Goal: Task Accomplishment & Management: Complete application form

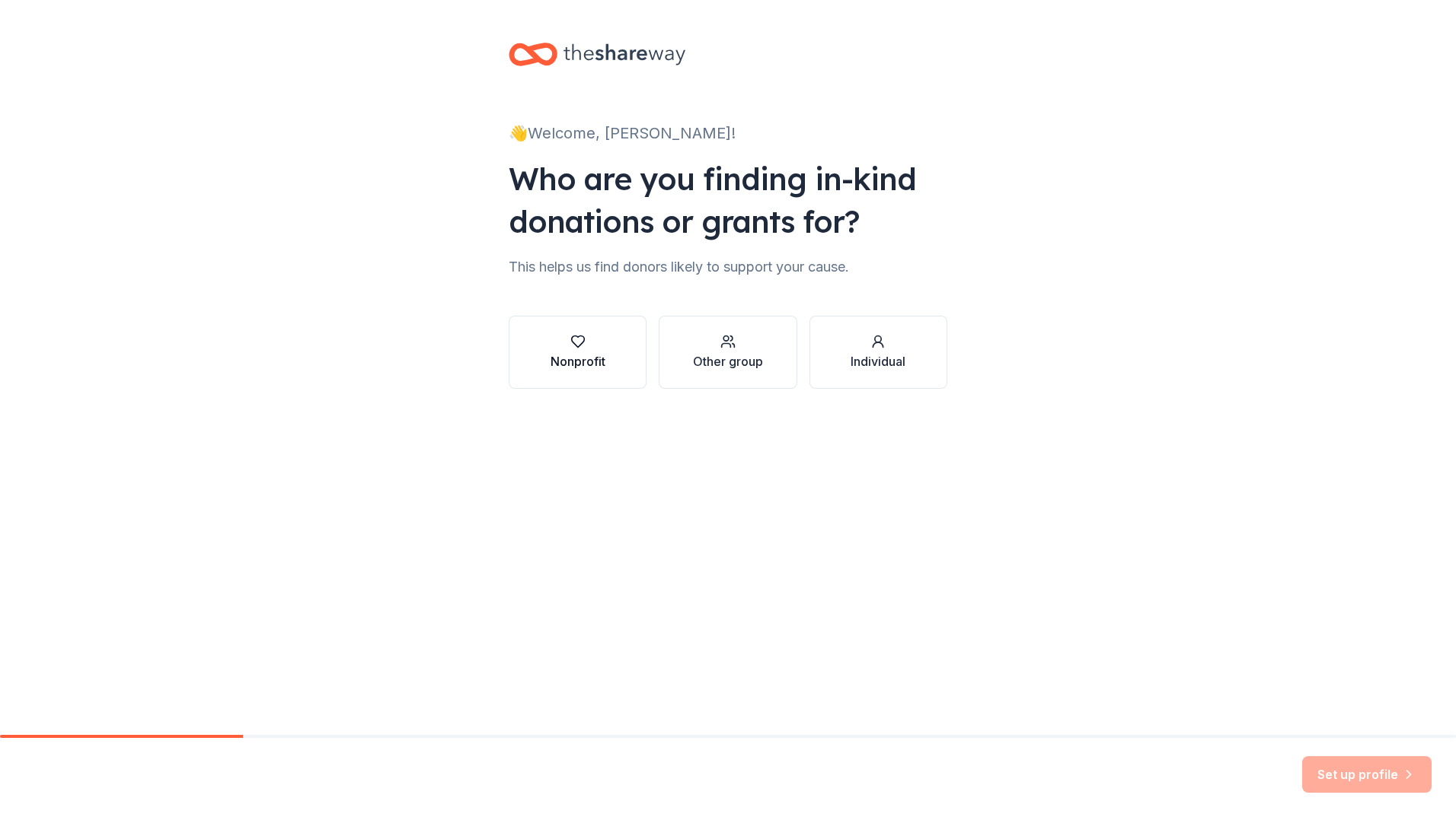
click at [550, 371] on div "Nonprofit" at bounding box center [578, 362] width 55 height 18
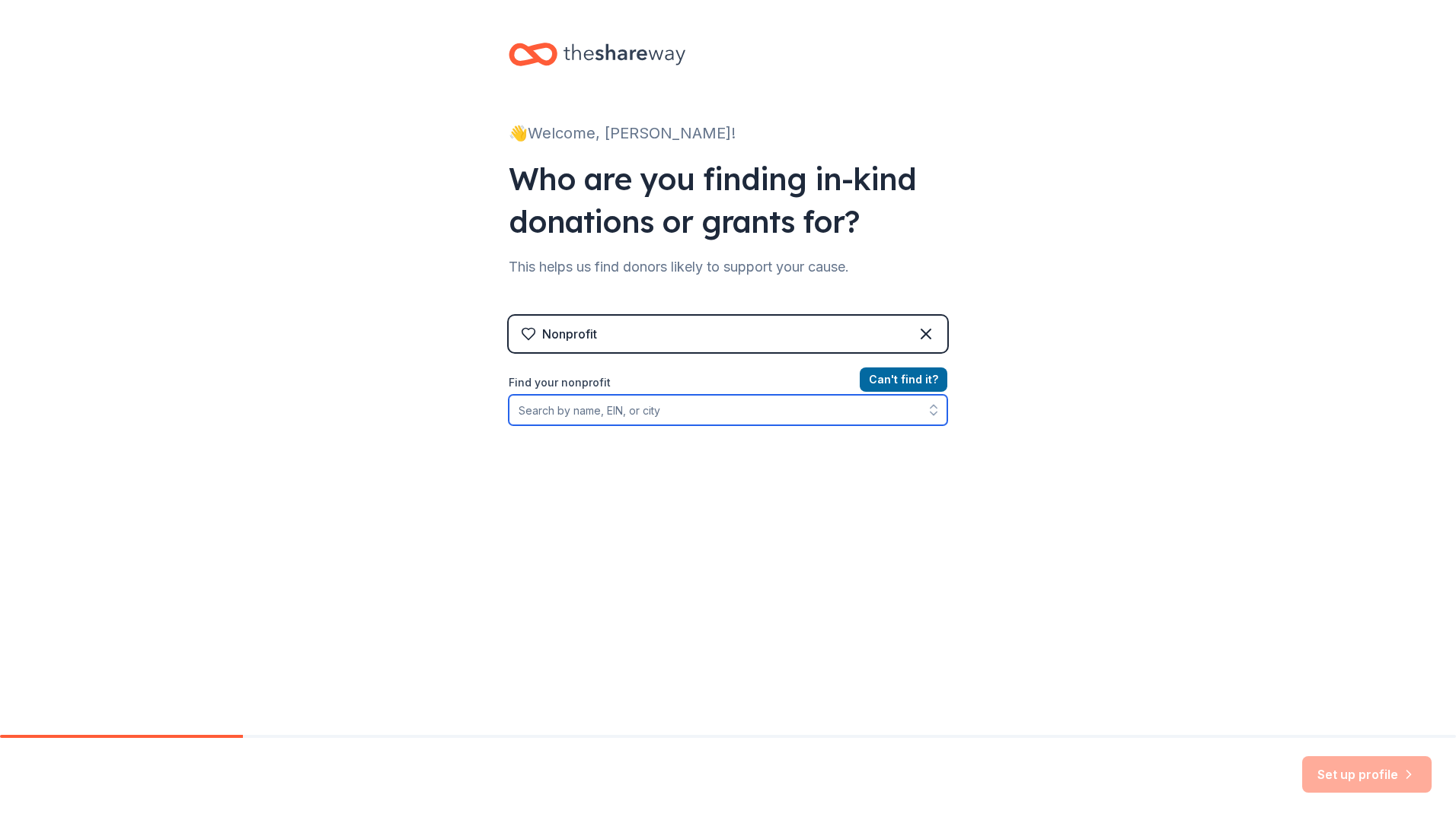
click at [719, 426] on input "Find your nonprofit" at bounding box center [728, 410] width 438 height 31
type input "45-2736378"
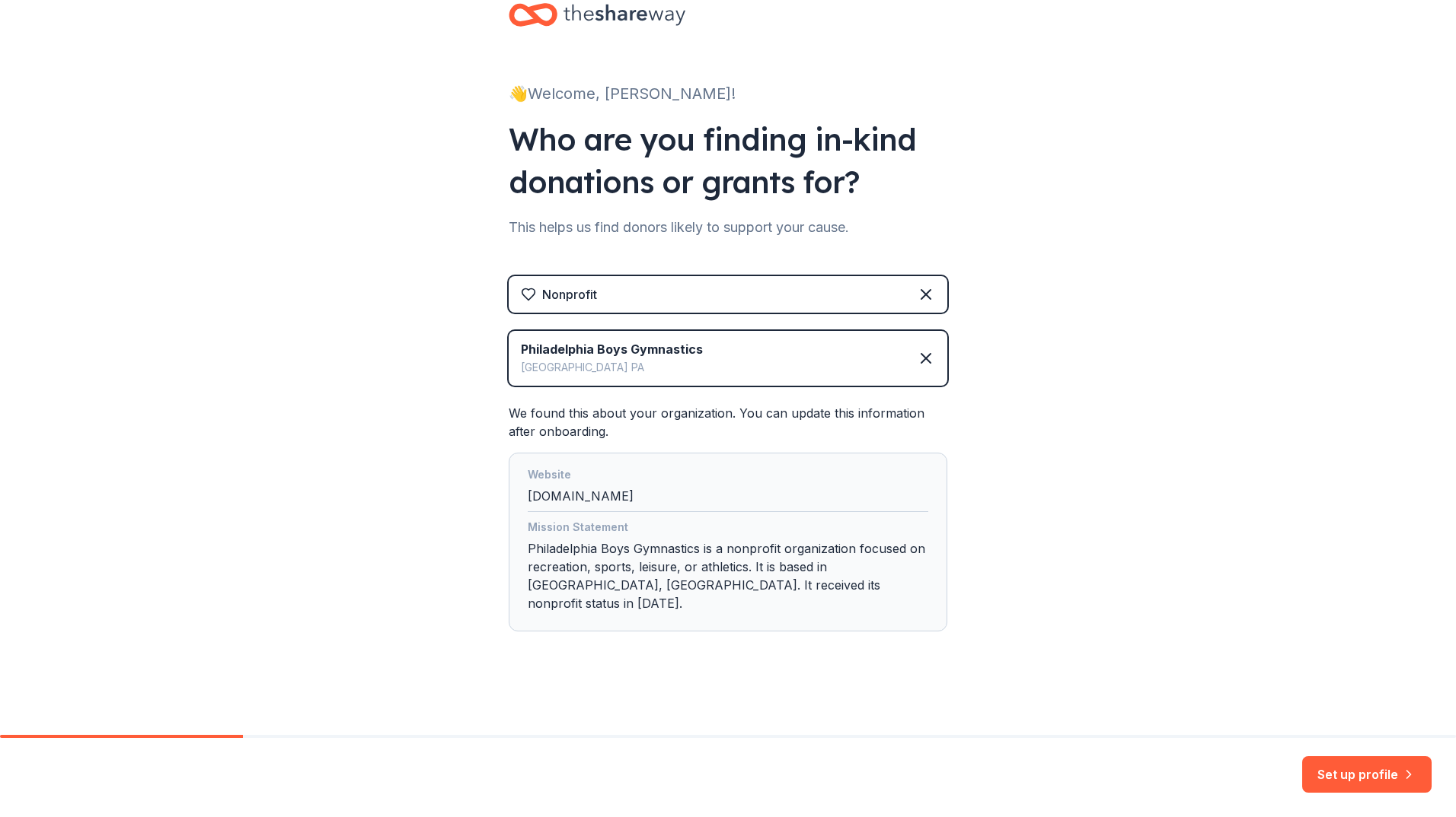
scroll to position [221, 0]
click at [1309, 764] on button "Set up profile" at bounding box center [1367, 775] width 130 height 37
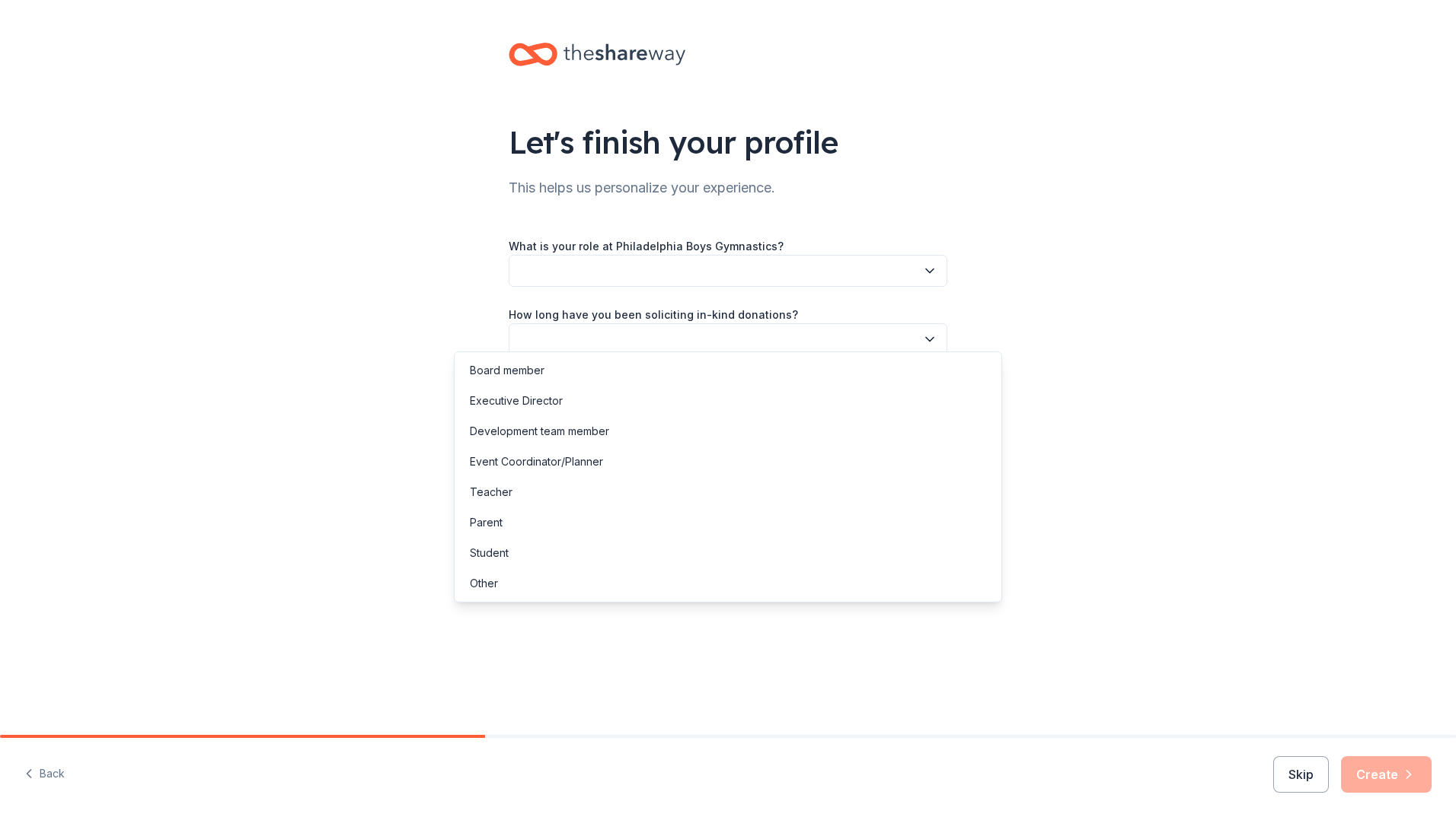
click at [937, 278] on icon "button" at bounding box center [930, 271] width 15 height 15
click at [502, 532] on div "Parent" at bounding box center [486, 523] width 32 height 18
click at [782, 356] on button "button" at bounding box center [728, 339] width 438 height 32
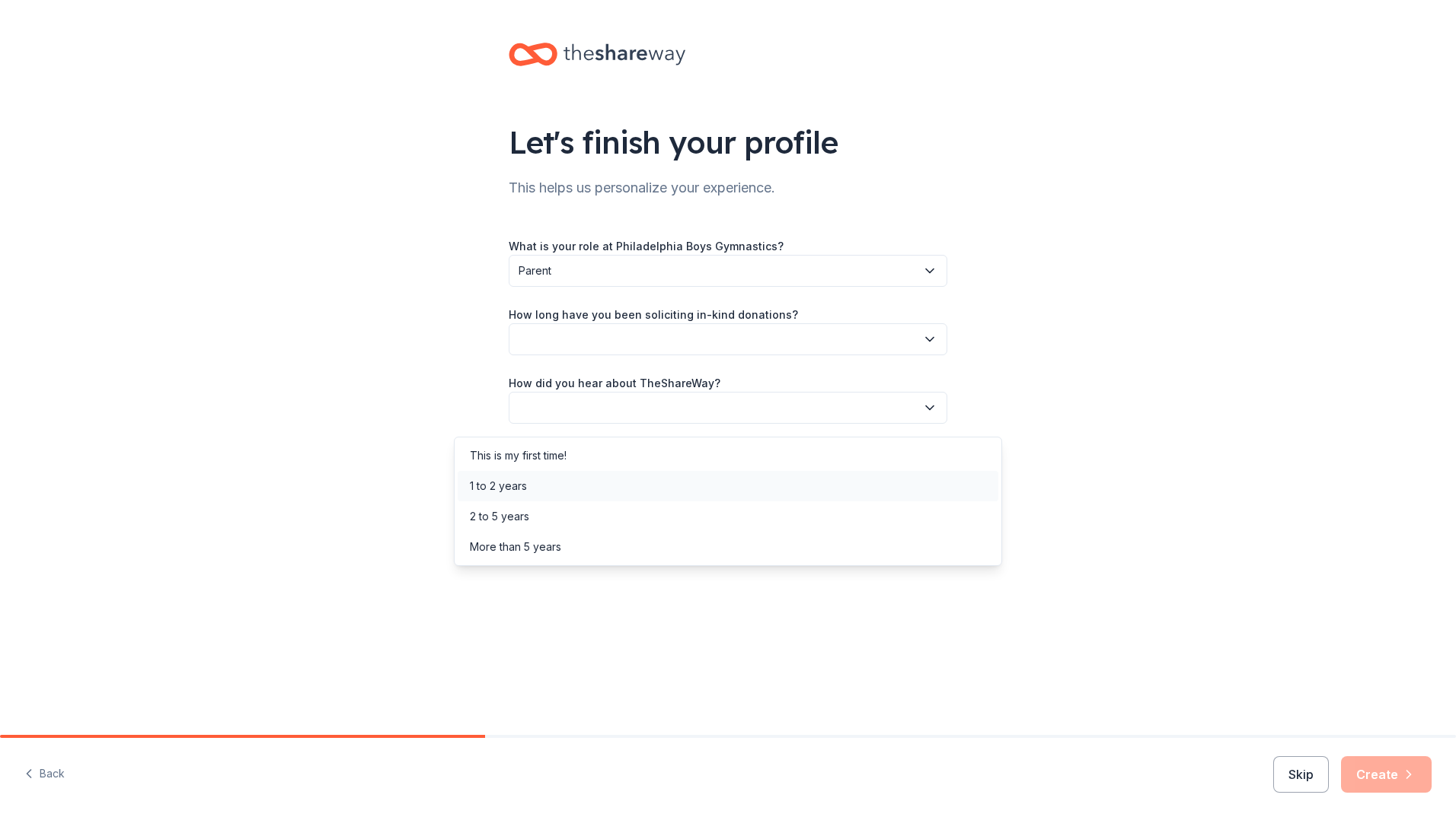
click at [564, 499] on div "1 to 2 years" at bounding box center [728, 486] width 540 height 31
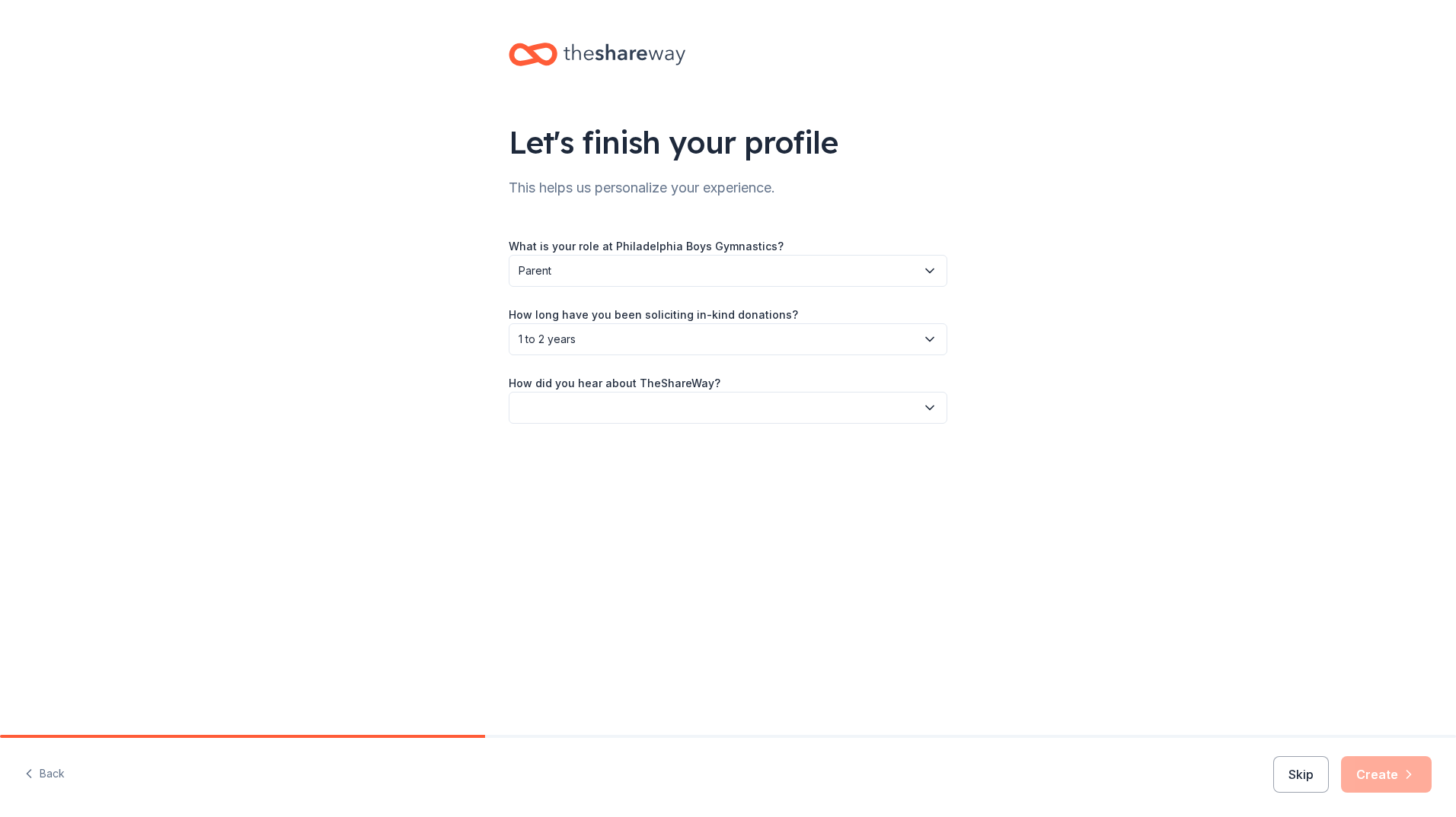
click at [947, 424] on button "button" at bounding box center [728, 408] width 438 height 32
click at [614, 584] on div "Online search" at bounding box center [728, 571] width 540 height 31
click at [1386, 768] on button "Create" at bounding box center [1386, 775] width 91 height 37
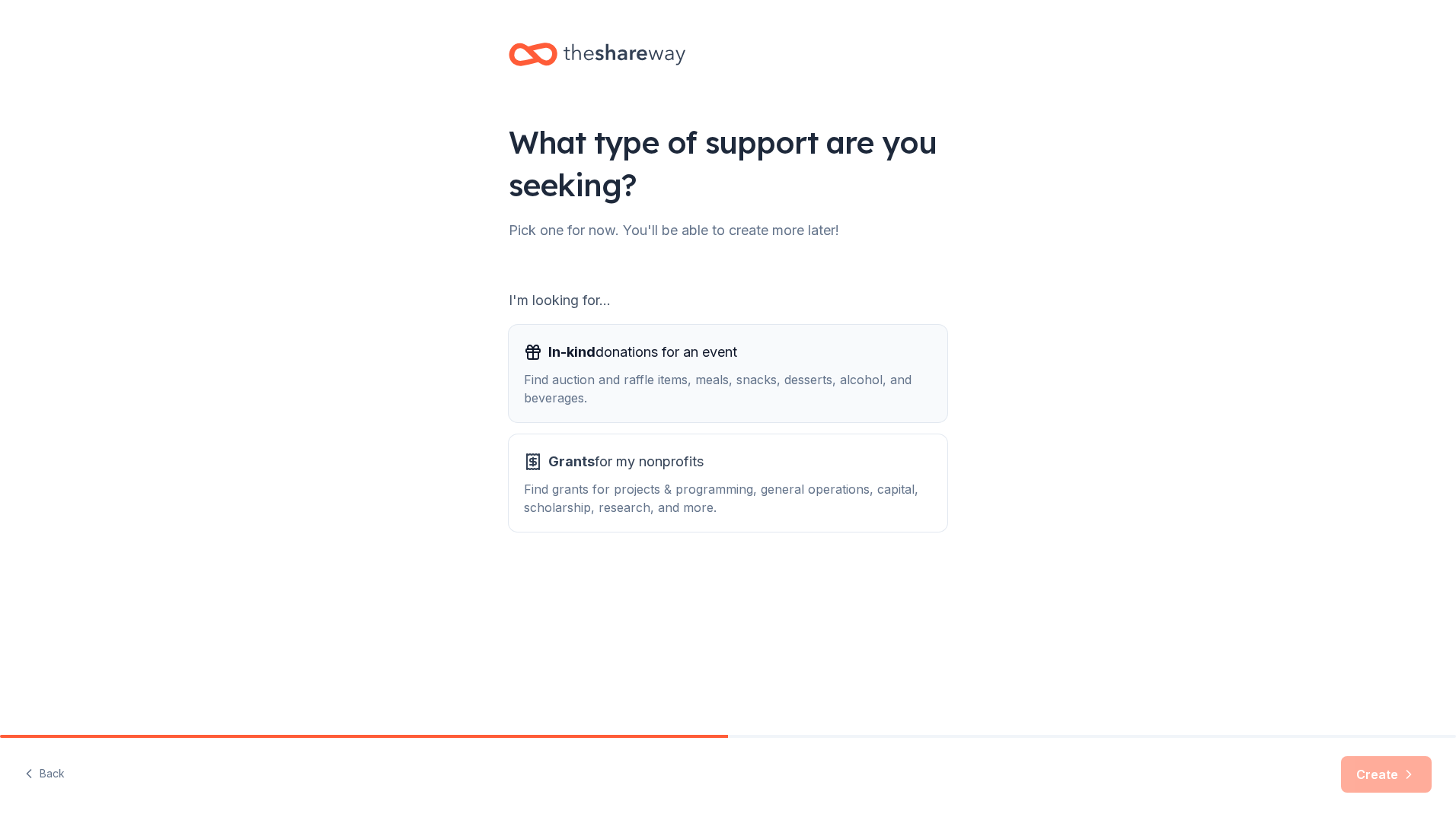
click at [568, 407] on div "Find auction and raffle items, meals, snacks, desserts, alcohol, and beverages." at bounding box center [728, 389] width 408 height 37
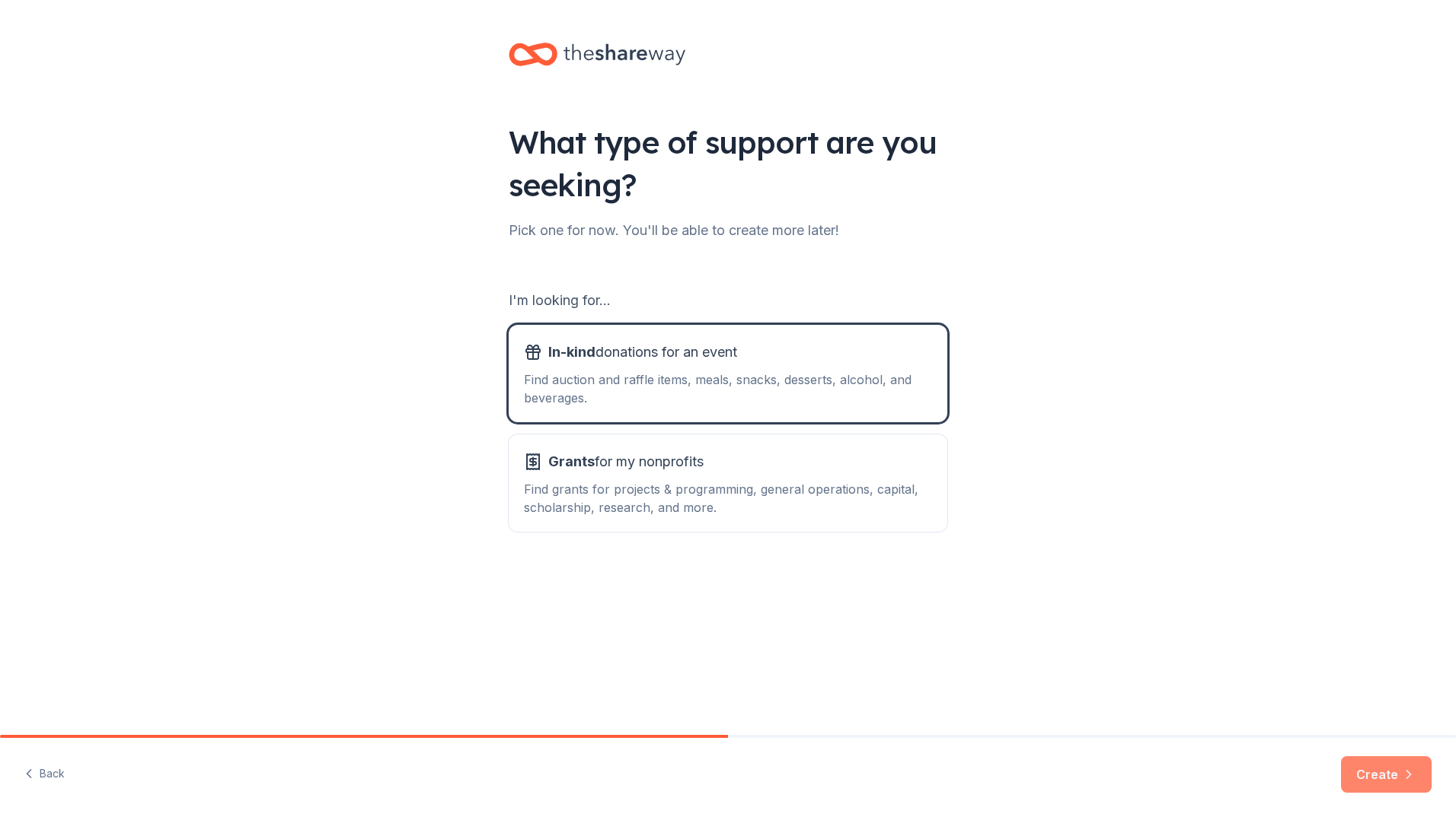
click at [1364, 759] on button "Create" at bounding box center [1386, 775] width 91 height 37
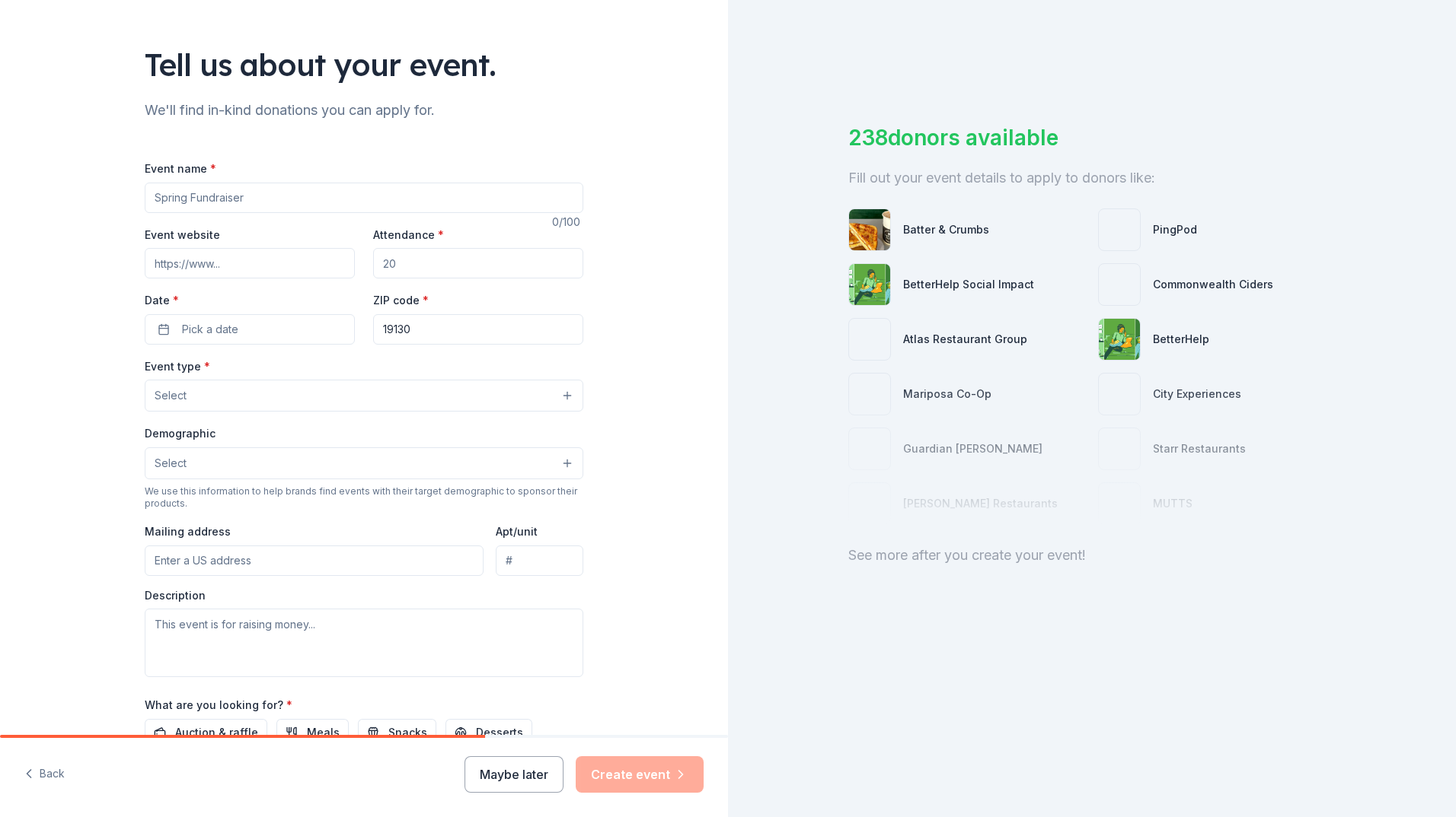
scroll to position [76, 0]
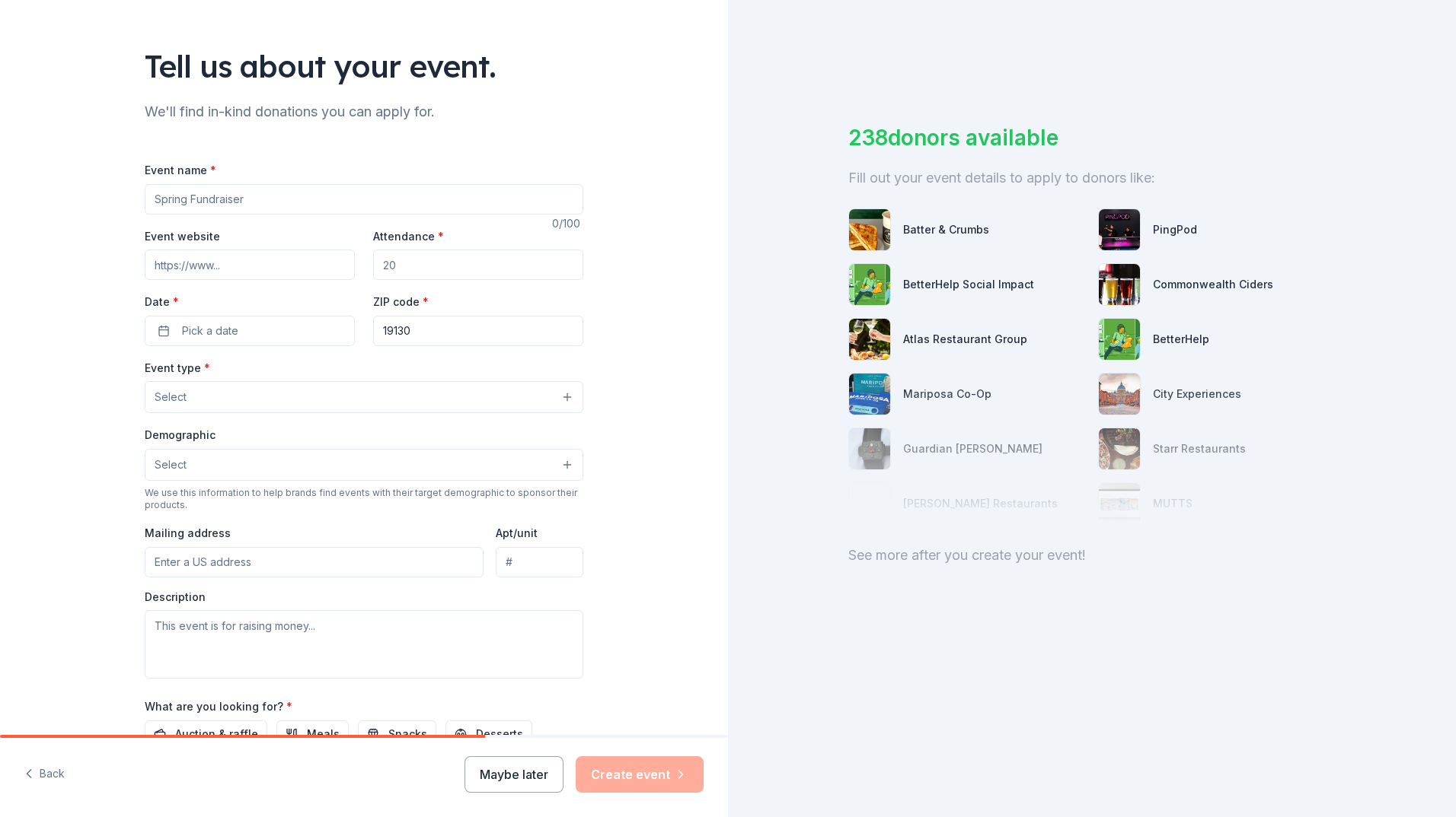
click at [212, 214] on input "Event name *" at bounding box center [363, 199] width 438 height 31
type input "[PERSON_NAME] Invitational"
click at [230, 280] on input "Event website" at bounding box center [249, 264] width 210 height 31
type input "www.fredturoffinvitational.org"
click at [429, 280] on input "Attendance *" at bounding box center [478, 264] width 210 height 31
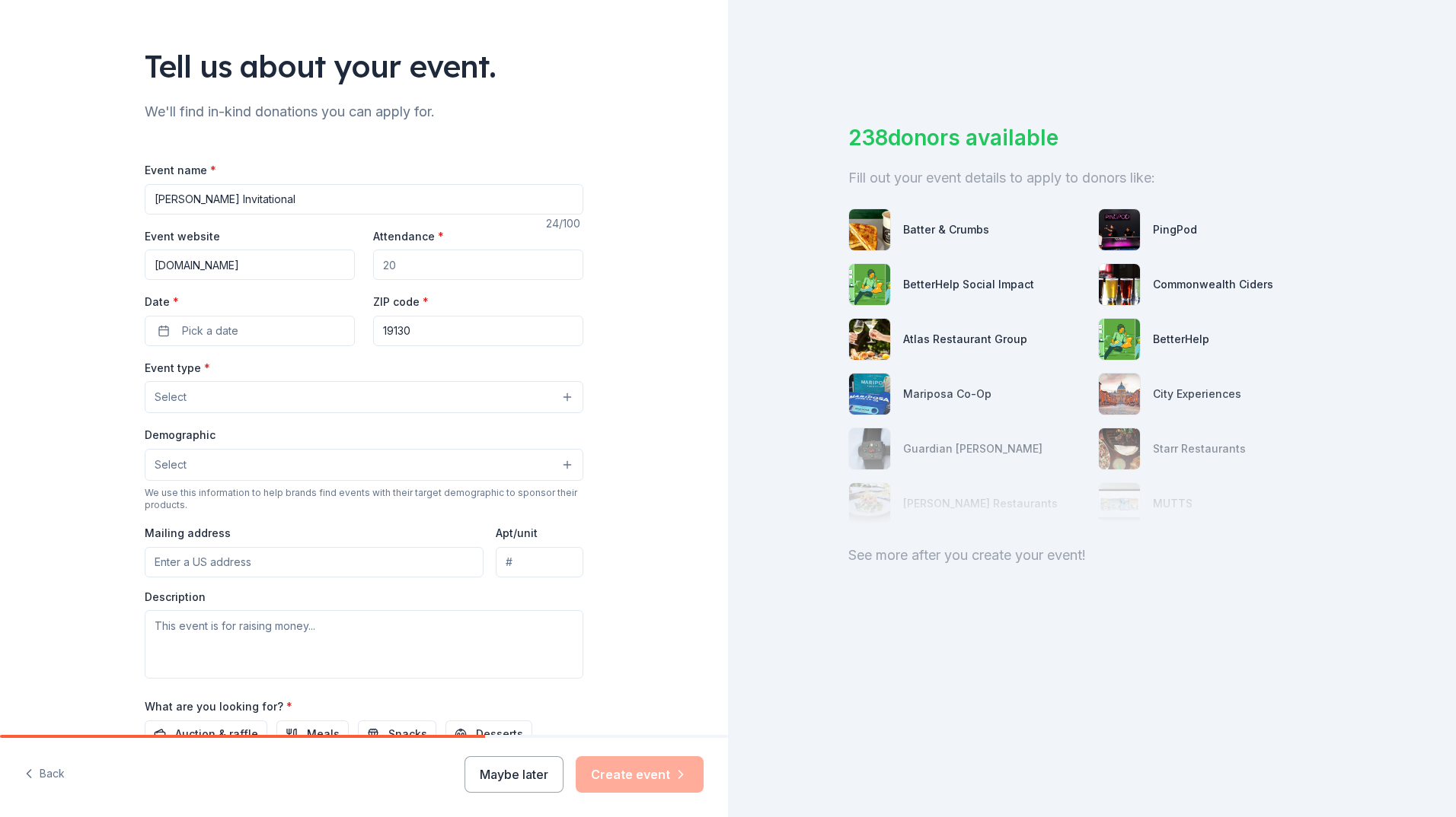
click at [471, 280] on input "Attendance *" at bounding box center [478, 264] width 210 height 31
drag, startPoint x: 412, startPoint y: 329, endPoint x: 378, endPoint y: 347, distance: 38.5
click at [378, 280] on input "Attendance *" at bounding box center [478, 264] width 210 height 31
type input "400"
click at [182, 340] on span "Pick a date" at bounding box center [210, 331] width 57 height 18
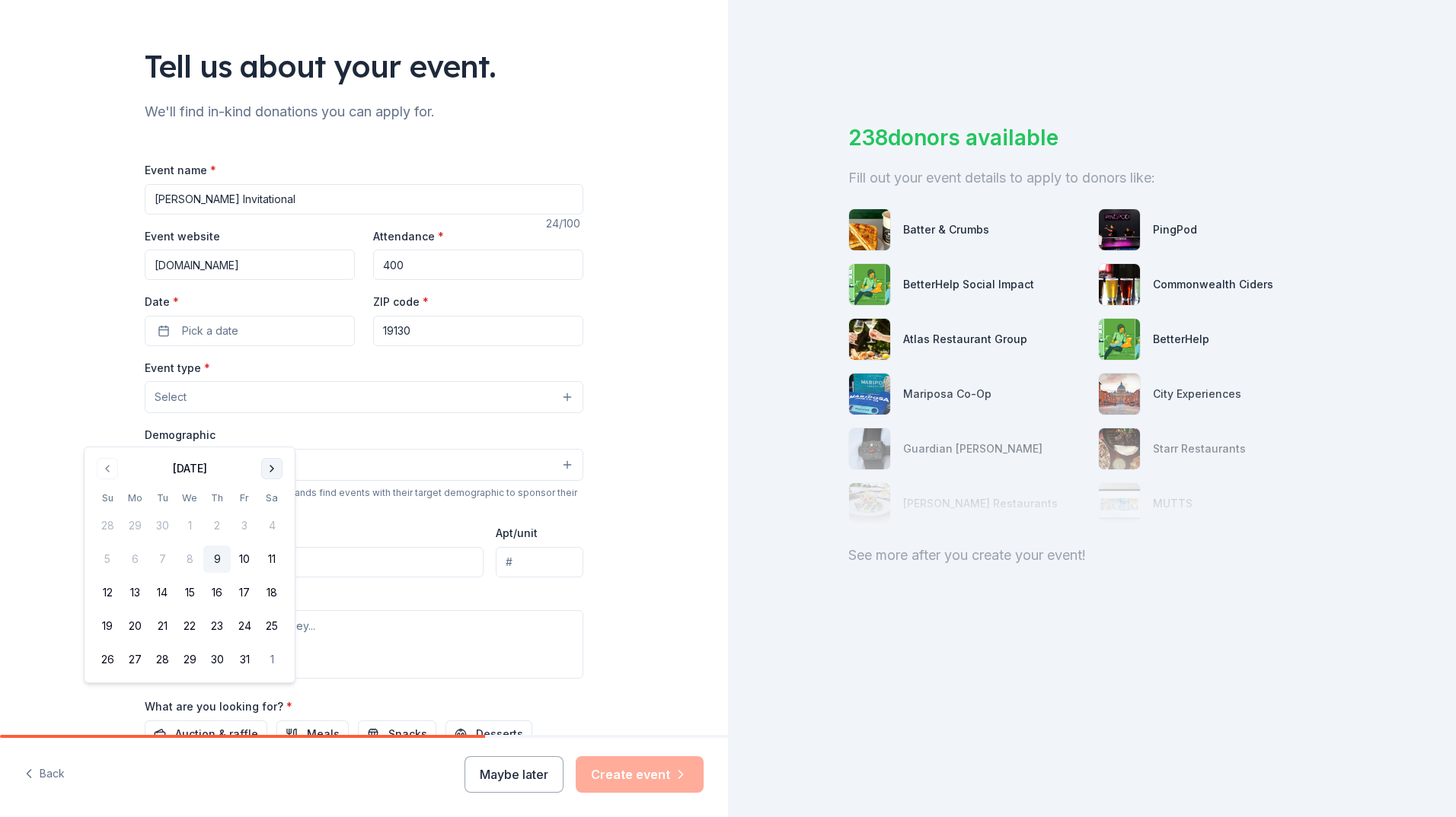
click at [283, 471] on button "Go to next month" at bounding box center [272, 469] width 22 height 22
click at [258, 539] on button "6" at bounding box center [244, 525] width 27 height 27
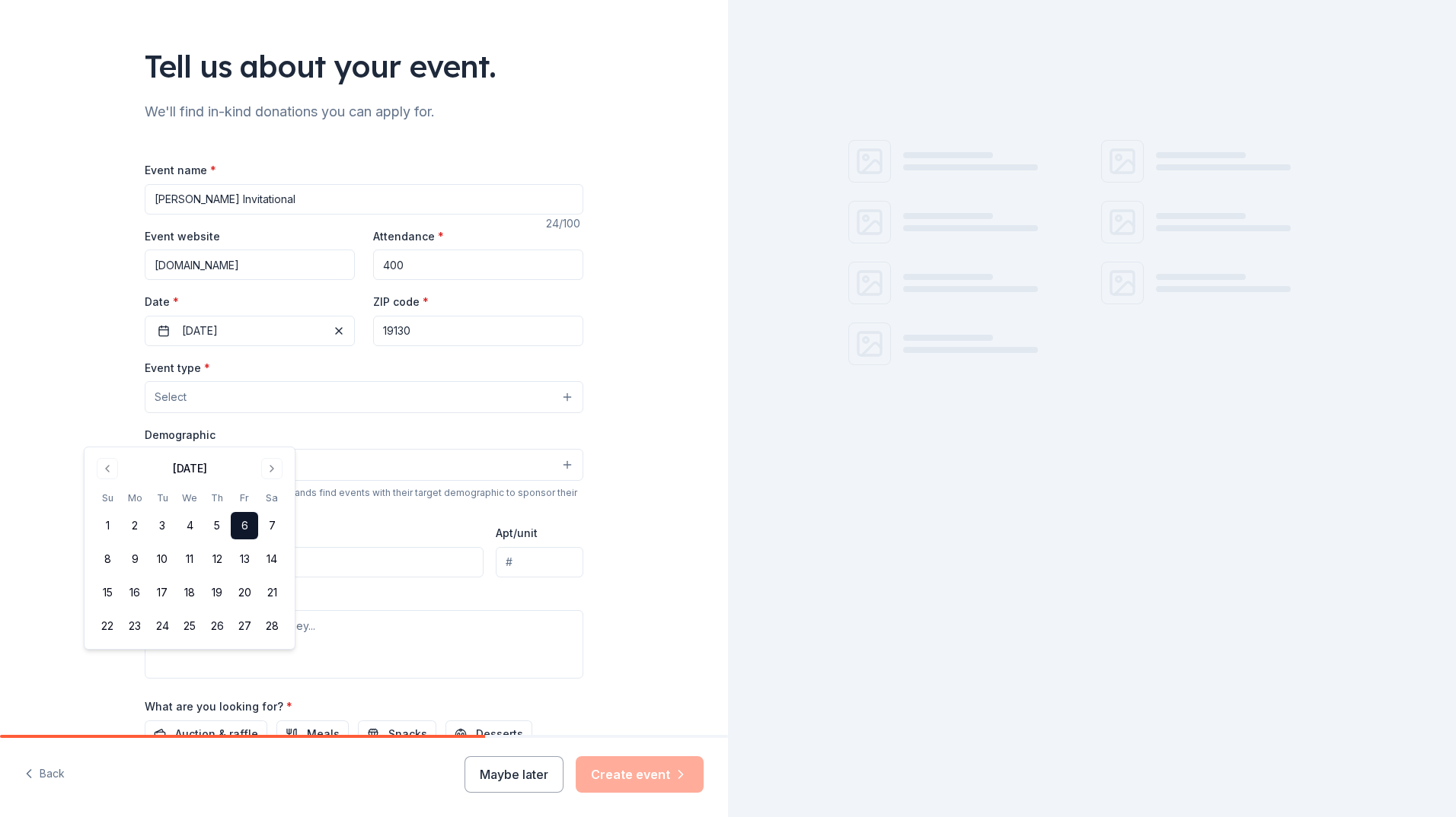
click at [567, 347] on input "19130" at bounding box center [478, 331] width 210 height 31
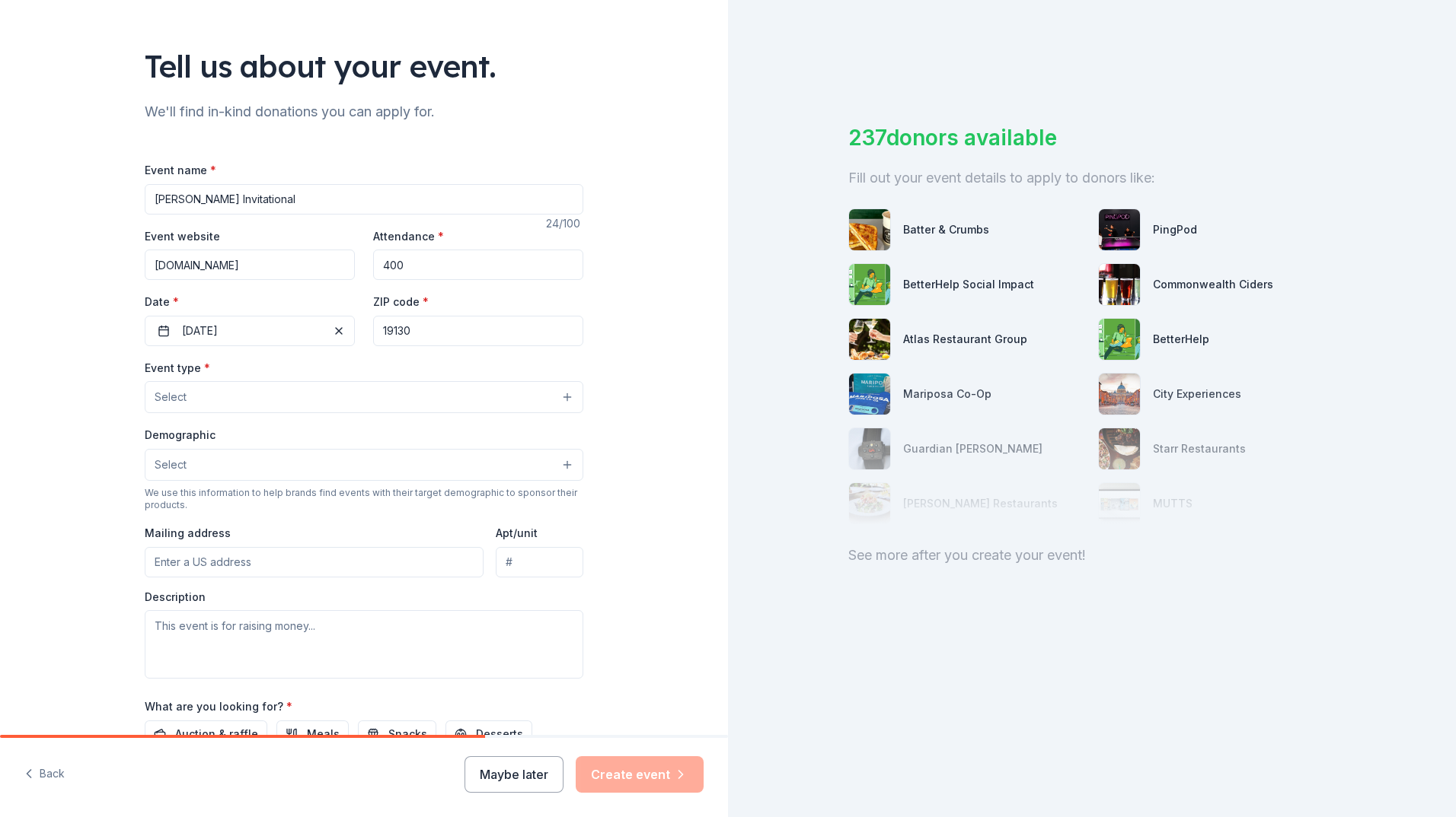
click at [255, 413] on button "Select" at bounding box center [363, 397] width 438 height 32
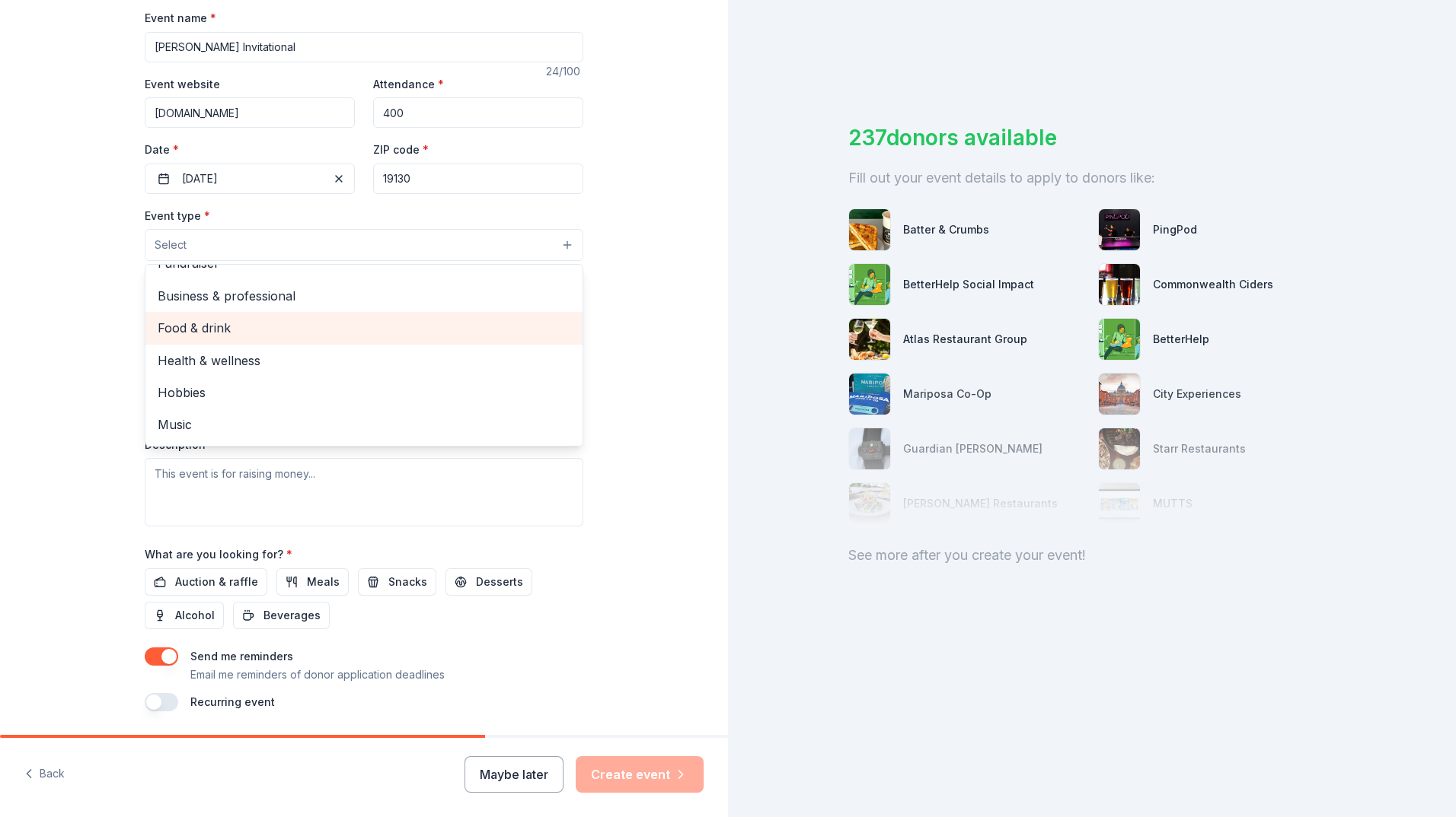
scroll to position [0, 0]
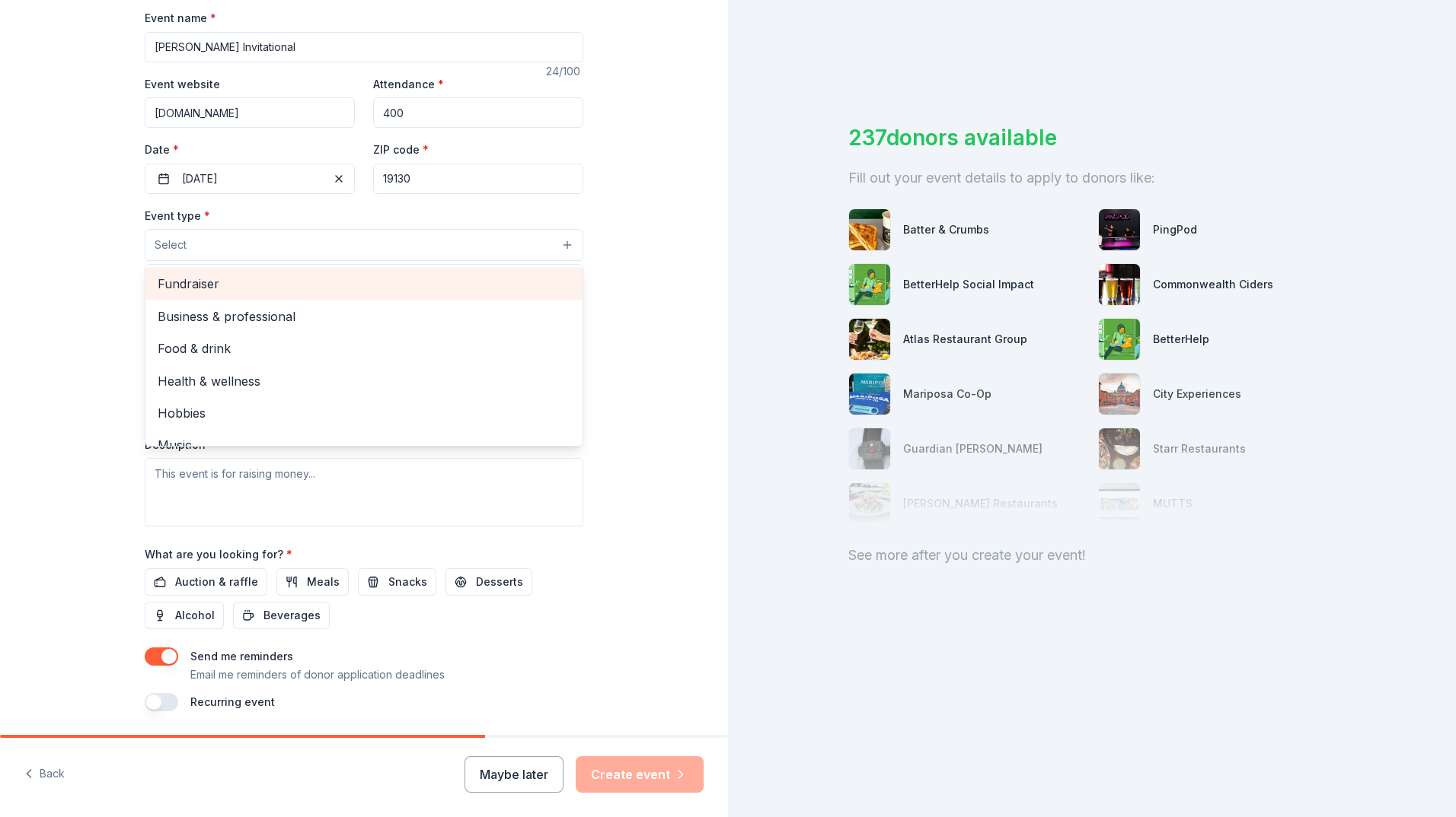
click at [172, 300] on div "Fundraiser" at bounding box center [364, 283] width 437 height 32
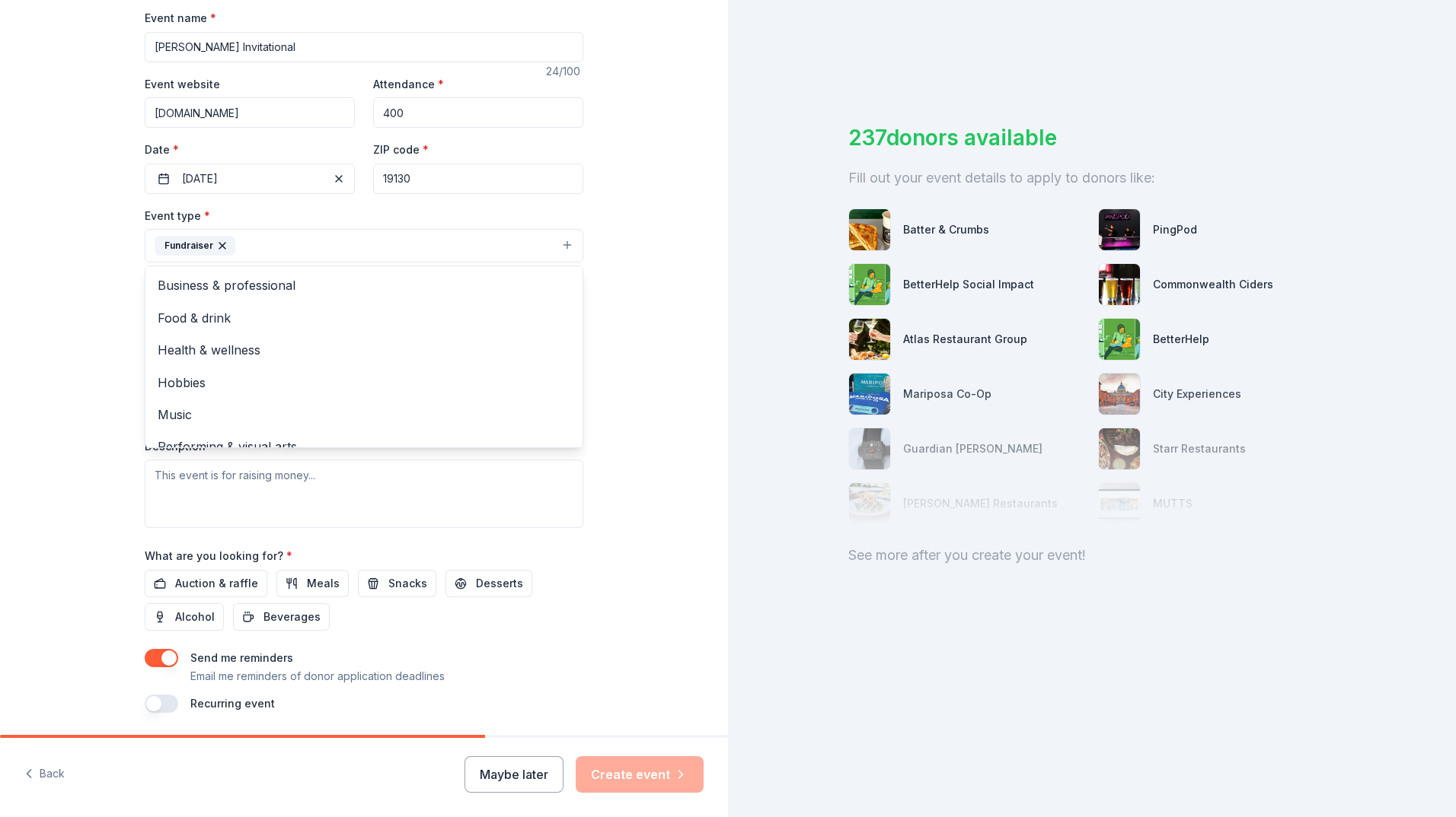
click at [697, 672] on div "Tell us about your event. We'll find in-kind donations you can apply for. Event…" at bounding box center [363, 278] width 728 height 1015
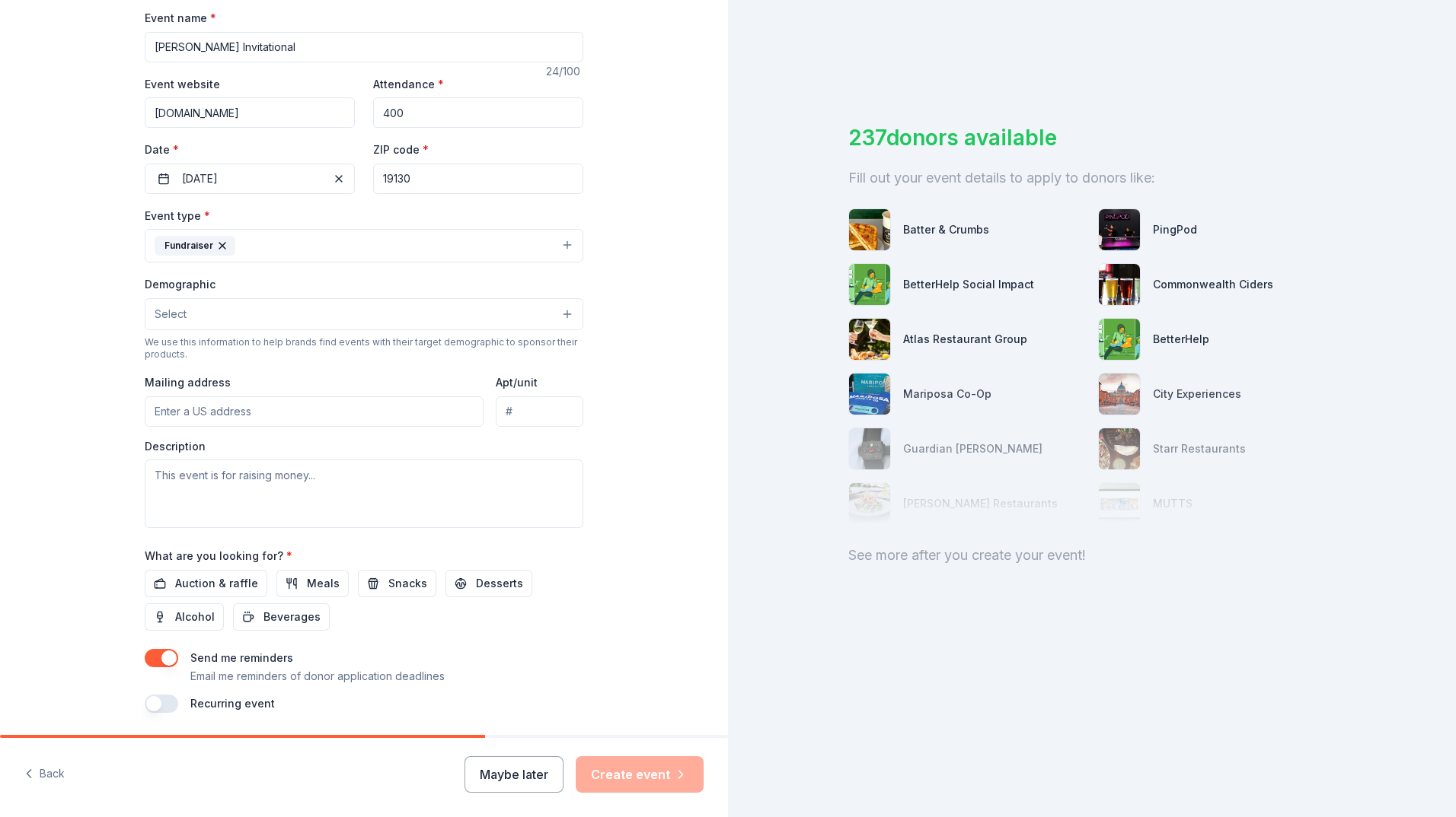
click at [226, 330] on button "Select" at bounding box center [363, 314] width 438 height 32
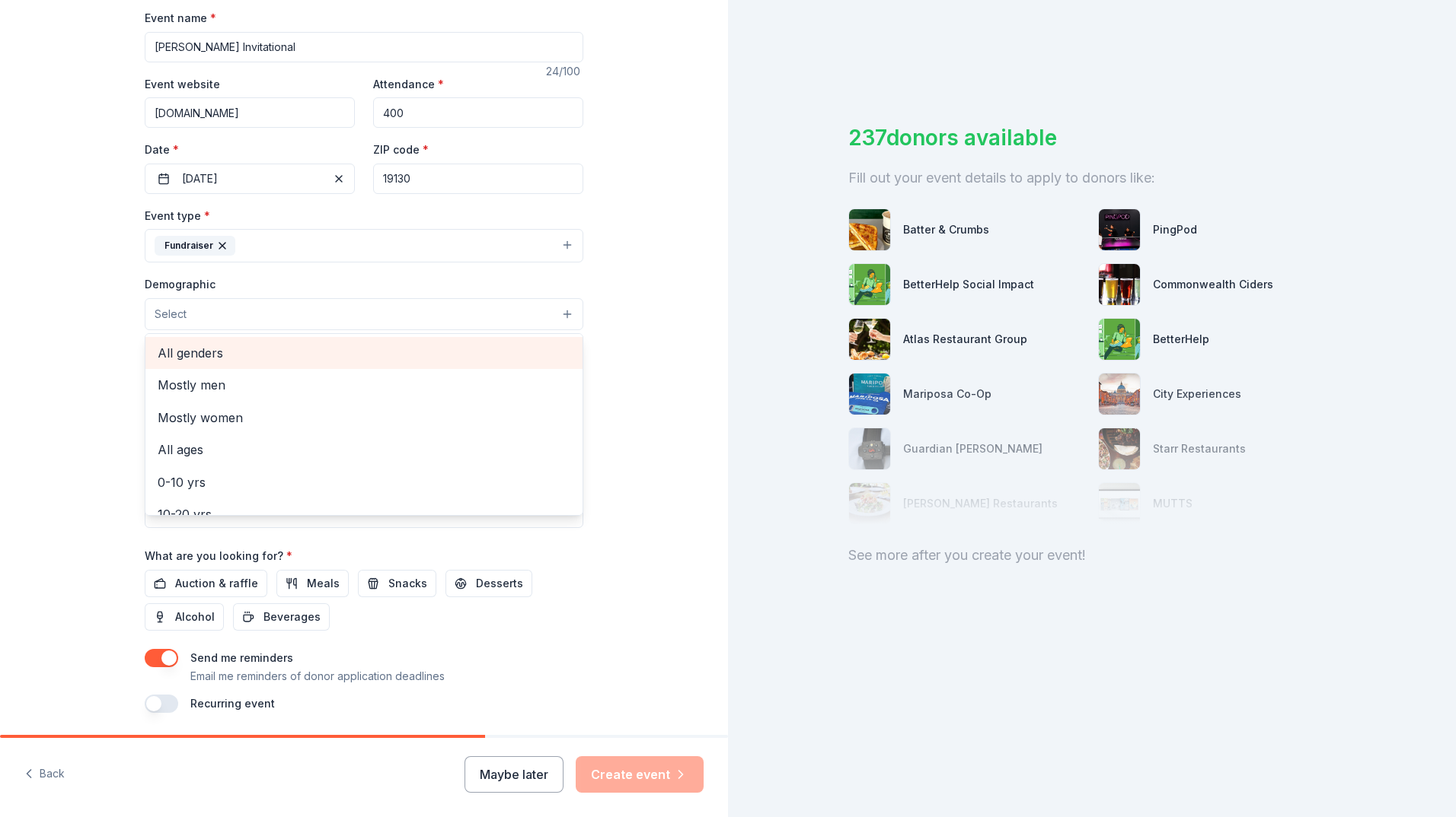
click at [175, 363] on span "All genders" at bounding box center [364, 353] width 412 height 20
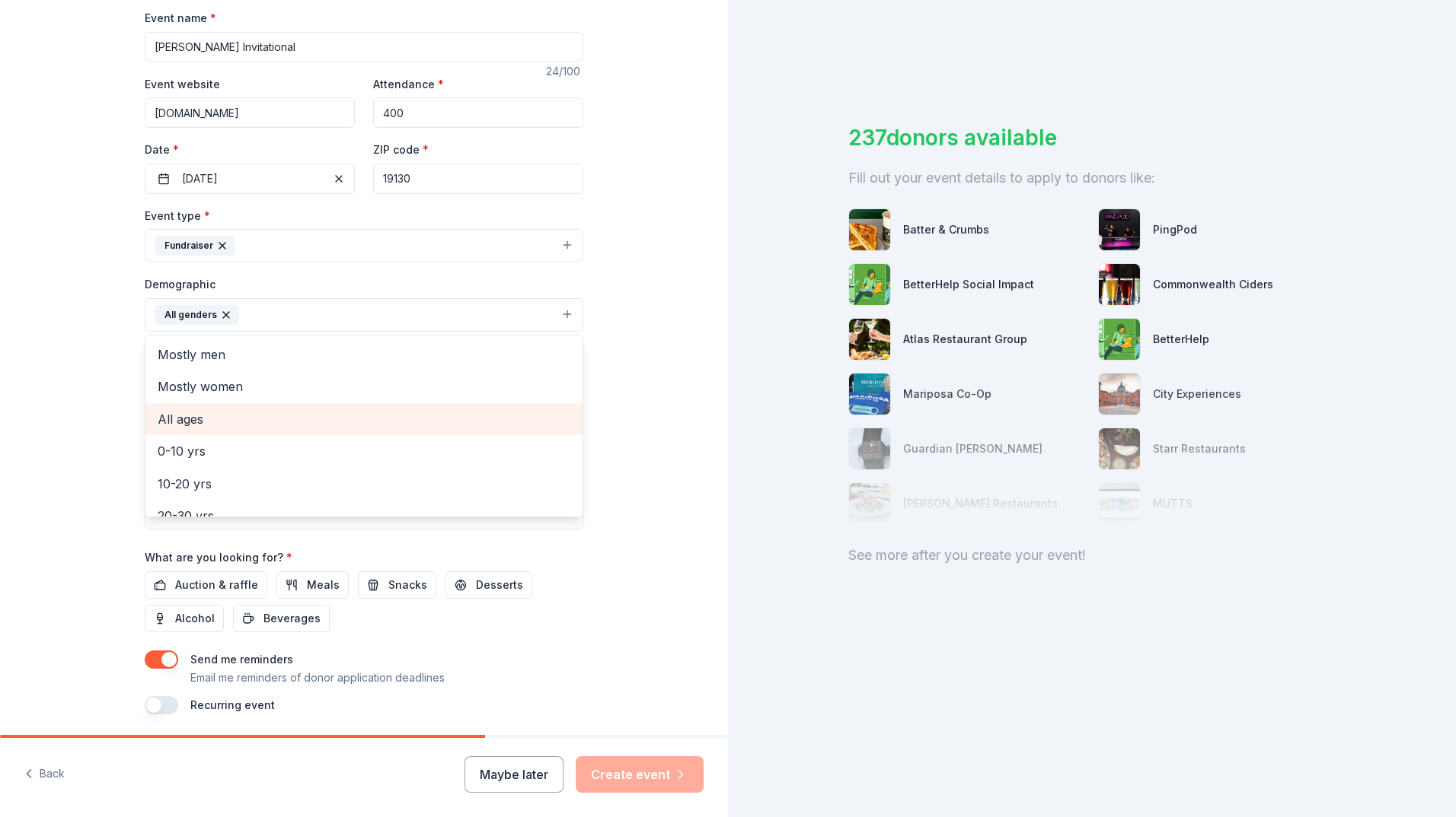
click at [158, 429] on span "All ages" at bounding box center [364, 420] width 412 height 20
click at [664, 657] on div "Tell us about your event. We'll find in-kind donations you can apply for. Event…" at bounding box center [363, 279] width 728 height 1016
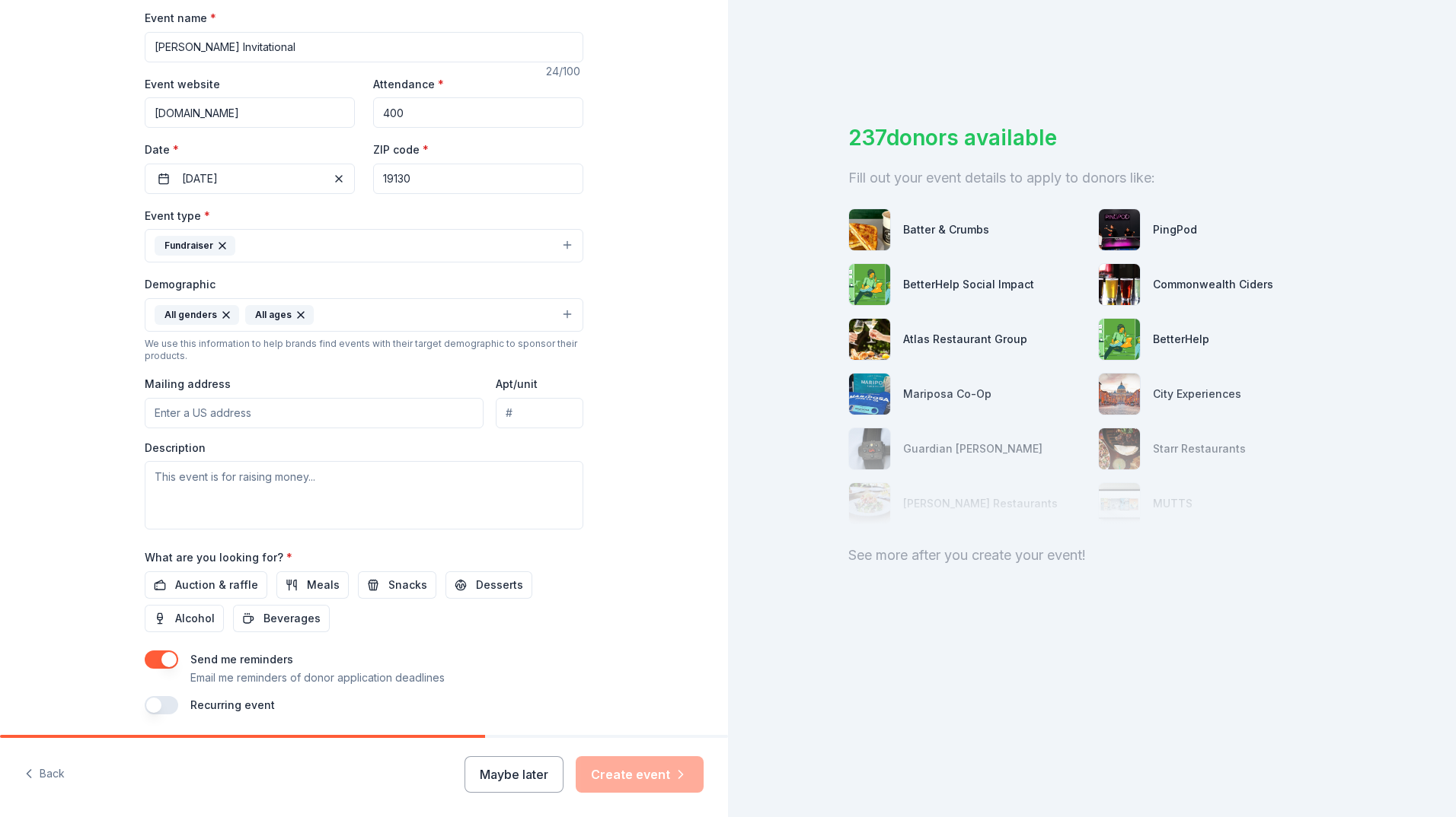
click at [195, 429] on input "Mailing address" at bounding box center [313, 413] width 338 height 31
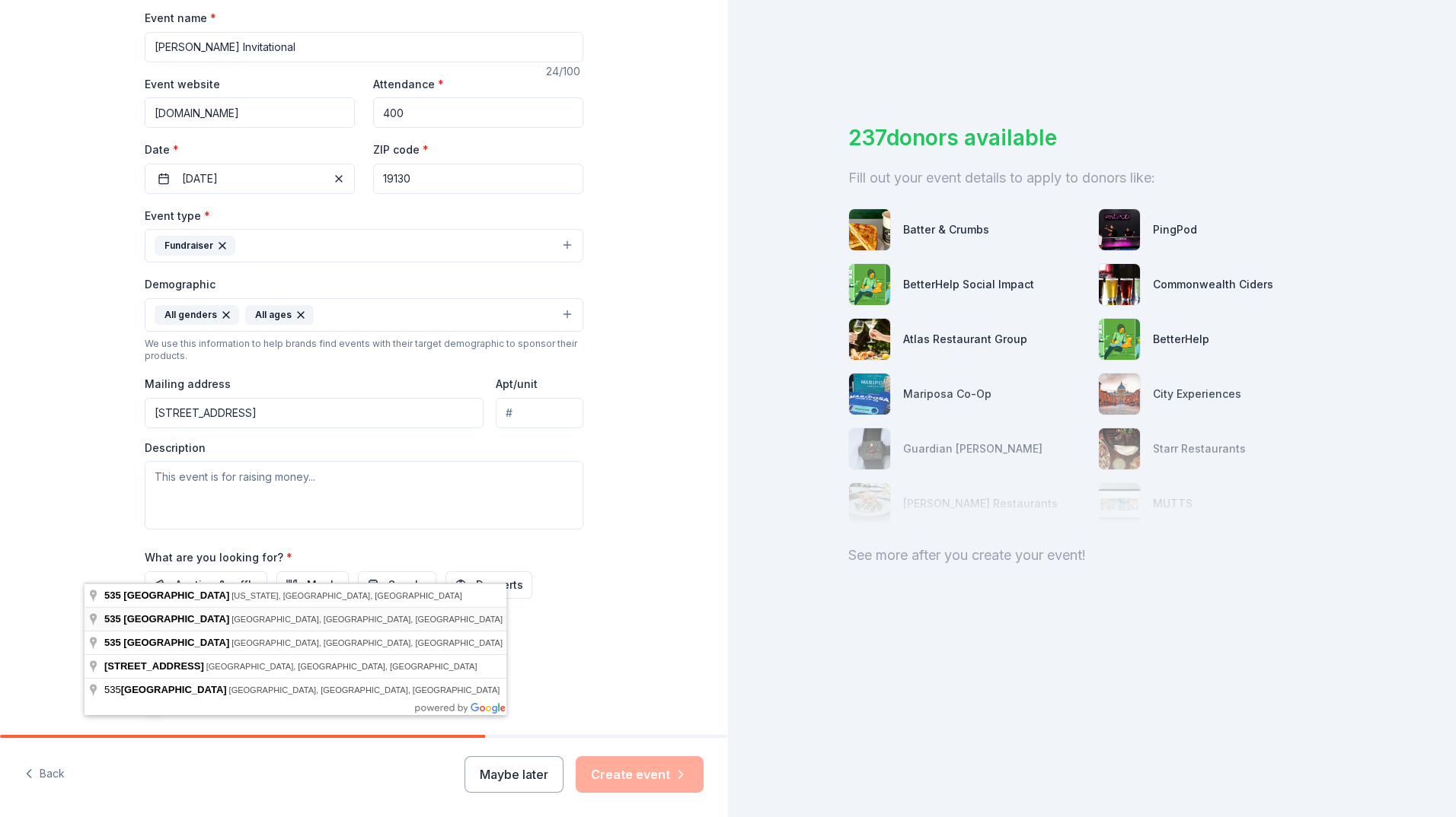
type input "535 North 22nd Street, Philadelphia, PA, 19130"
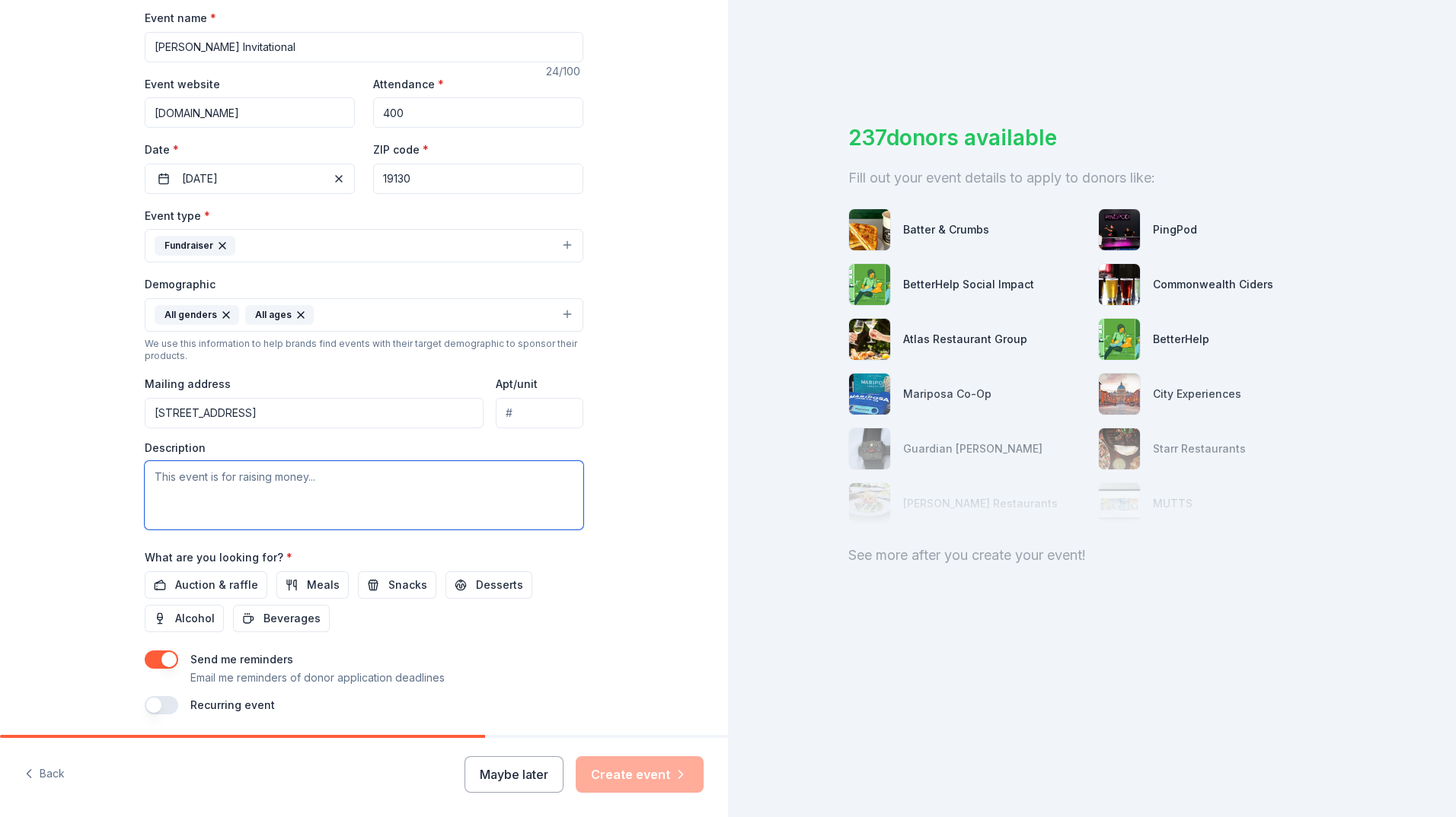
click at [264, 529] on textarea at bounding box center [363, 495] width 438 height 68
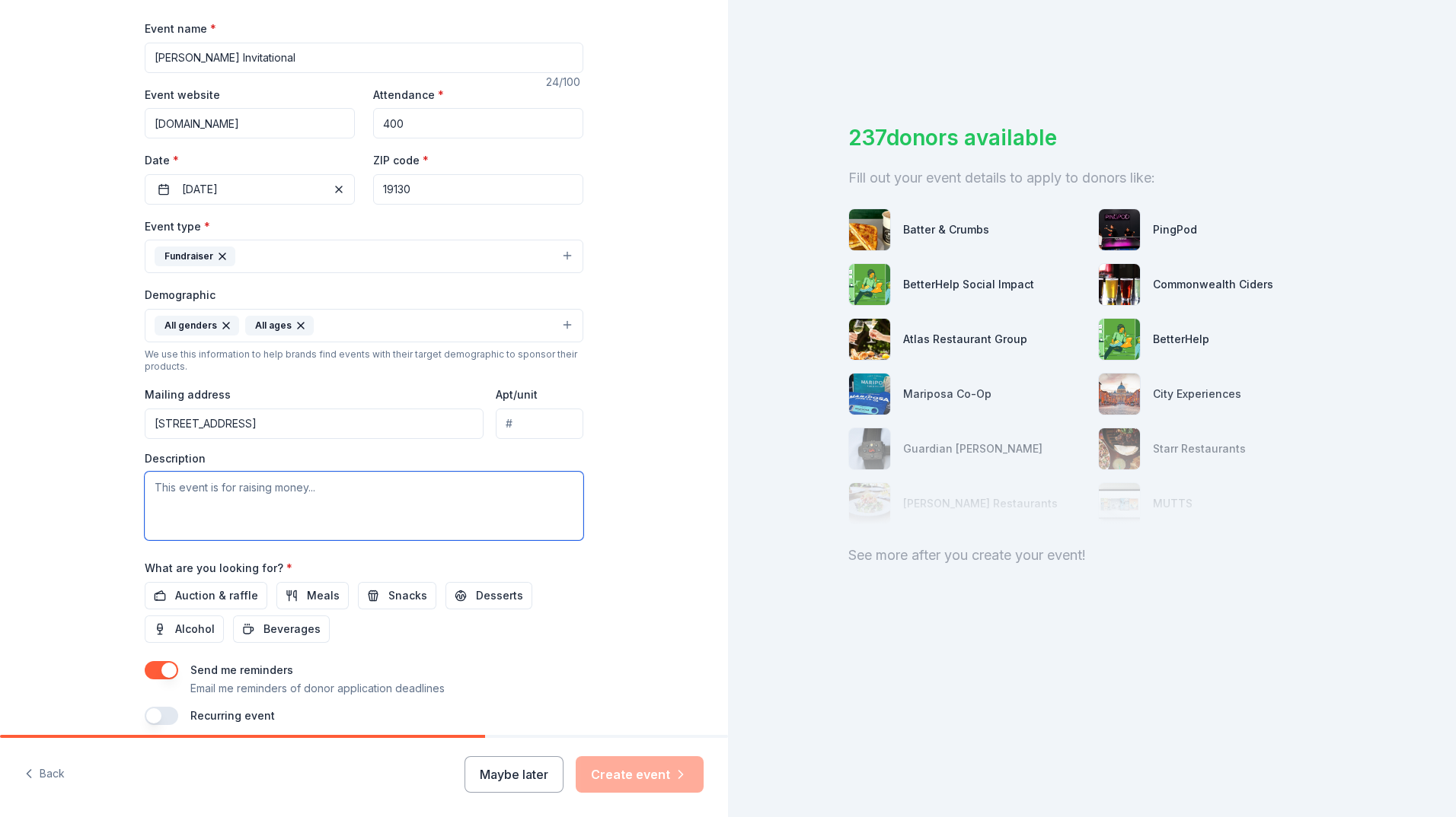
scroll to position [304, 0]
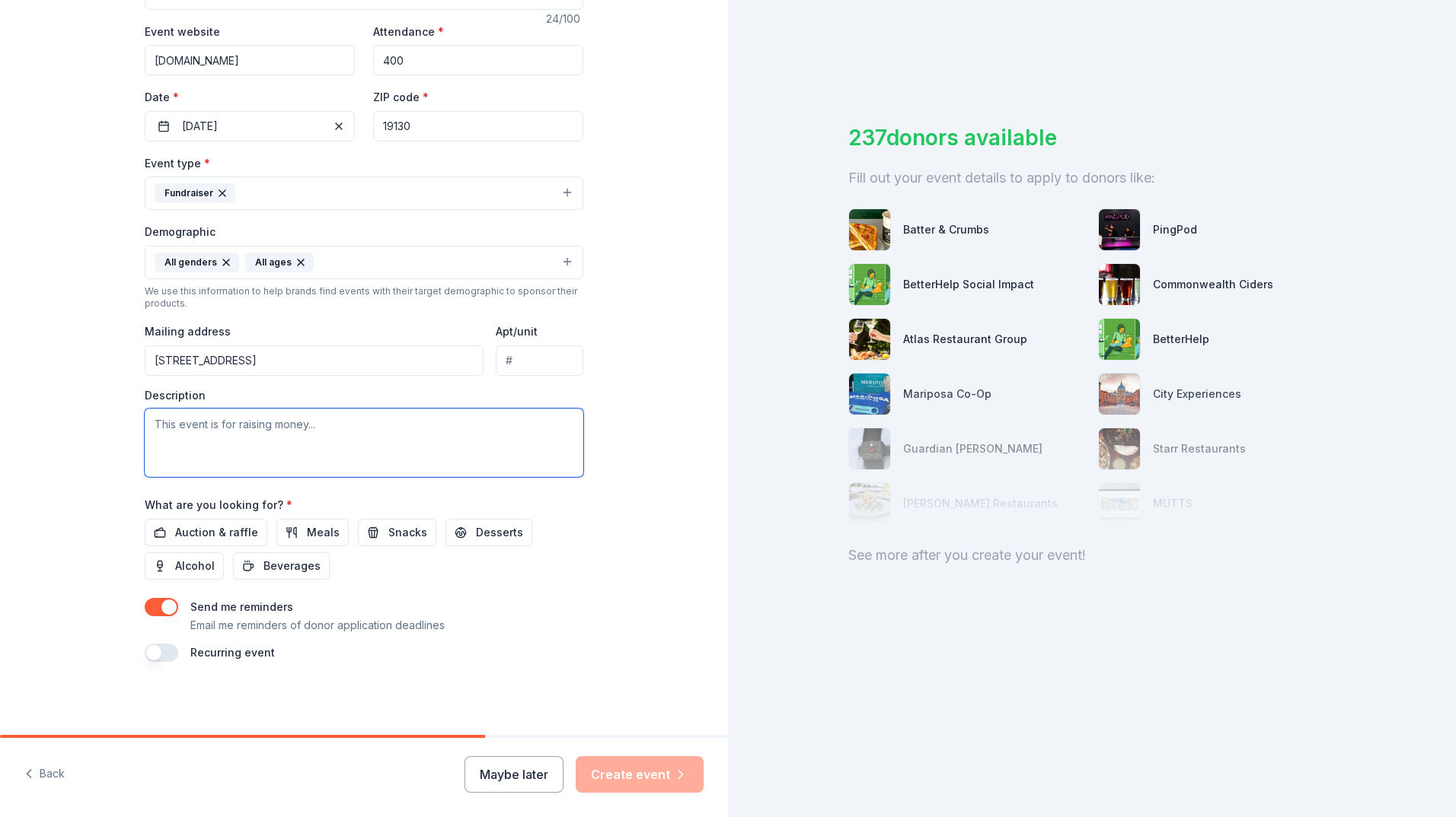
click at [250, 477] on textarea at bounding box center [363, 443] width 438 height 68
paste textarea "From February 6–8, 2026, the Temple Men’s Gymnastics Team, in partnership with …"
type textarea "From February 6–8, 2026, the Temple Men’s Gymnastics Team, in partnership with …"
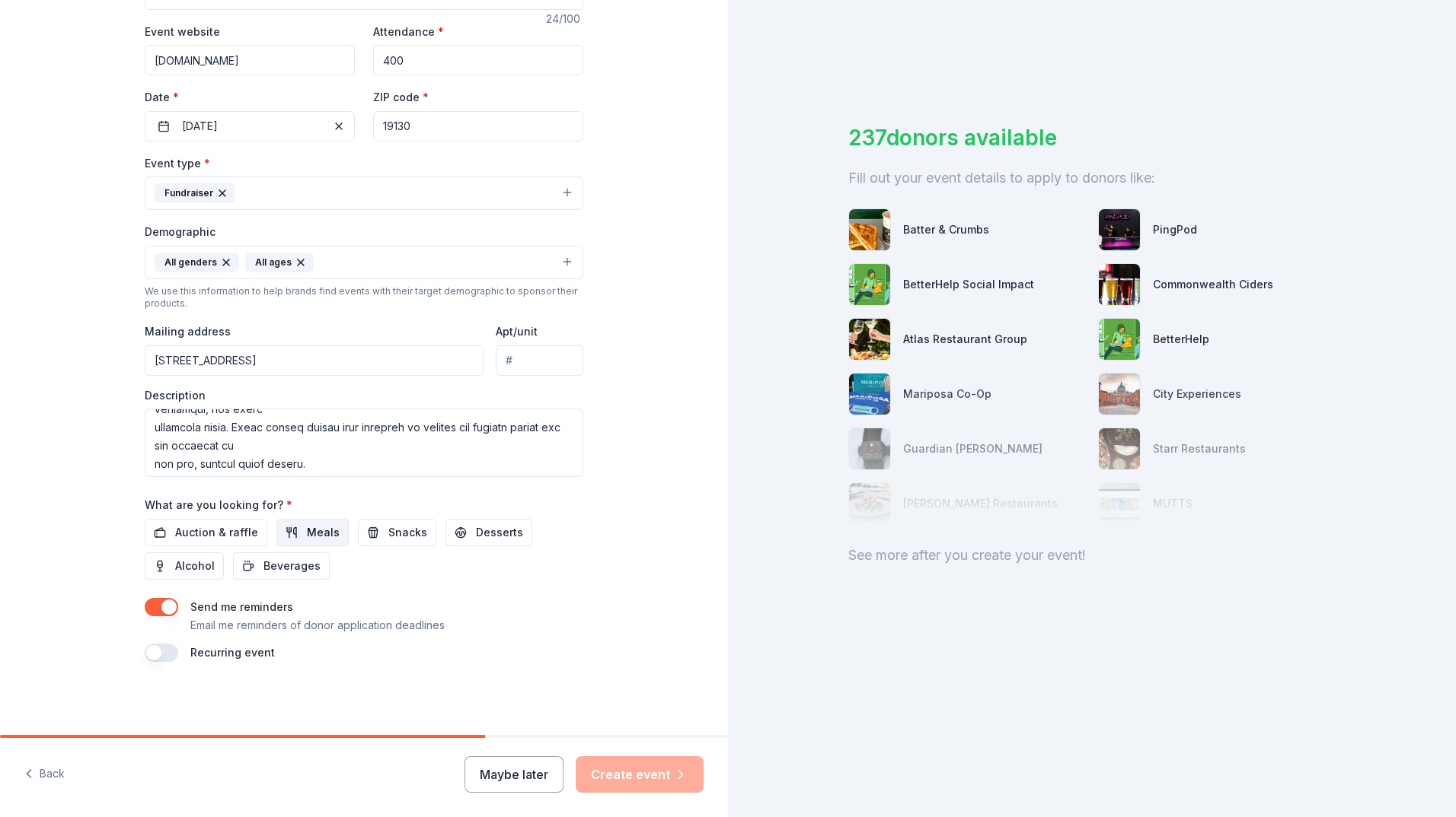
click at [281, 546] on button "Meals" at bounding box center [312, 533] width 72 height 27
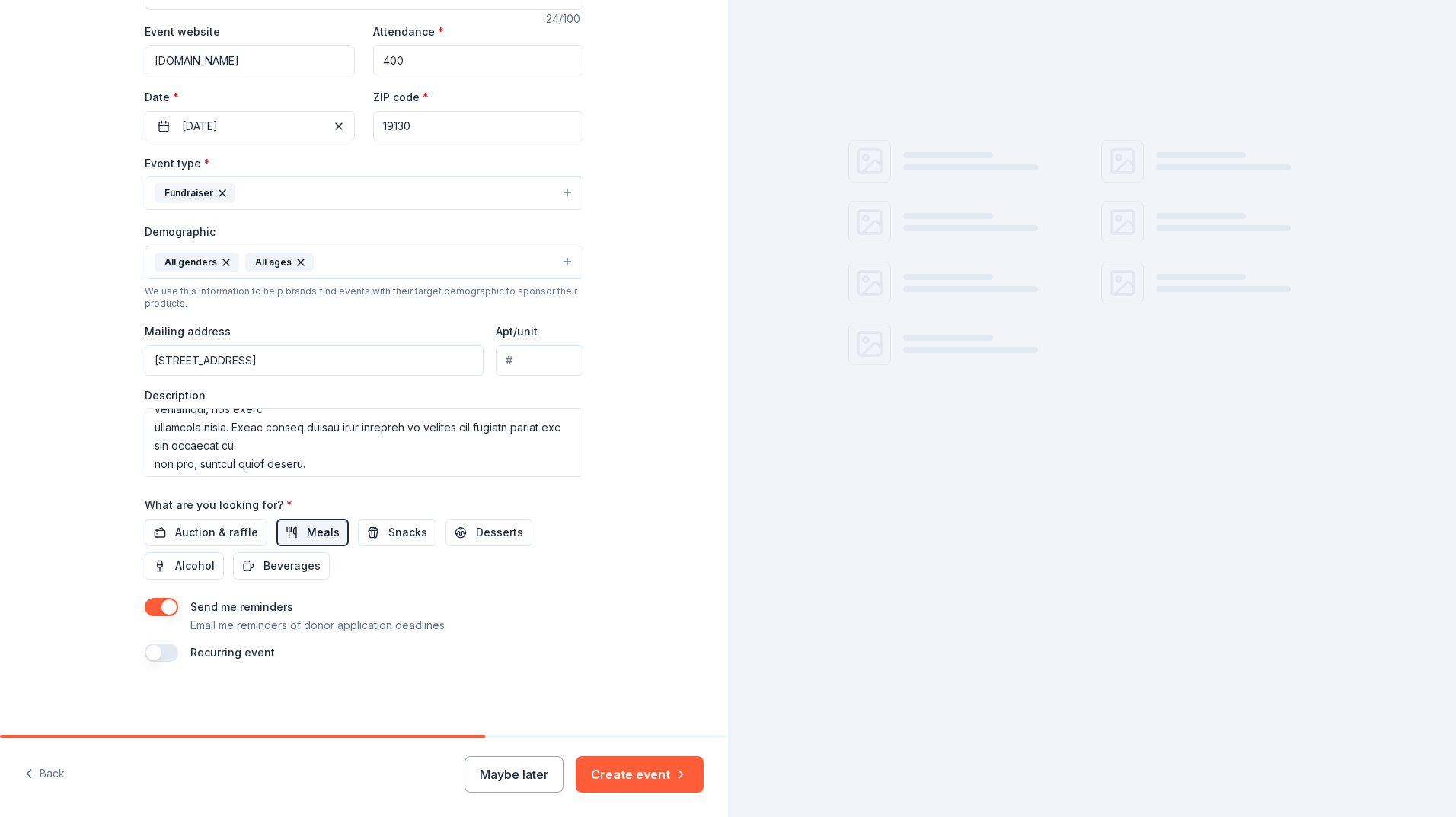
scroll to position [0, 0]
click at [402, 542] on span "Snacks" at bounding box center [407, 533] width 39 height 18
click at [463, 546] on button "Desserts" at bounding box center [489, 533] width 86 height 27
click at [276, 575] on span "Beverages" at bounding box center [292, 566] width 57 height 18
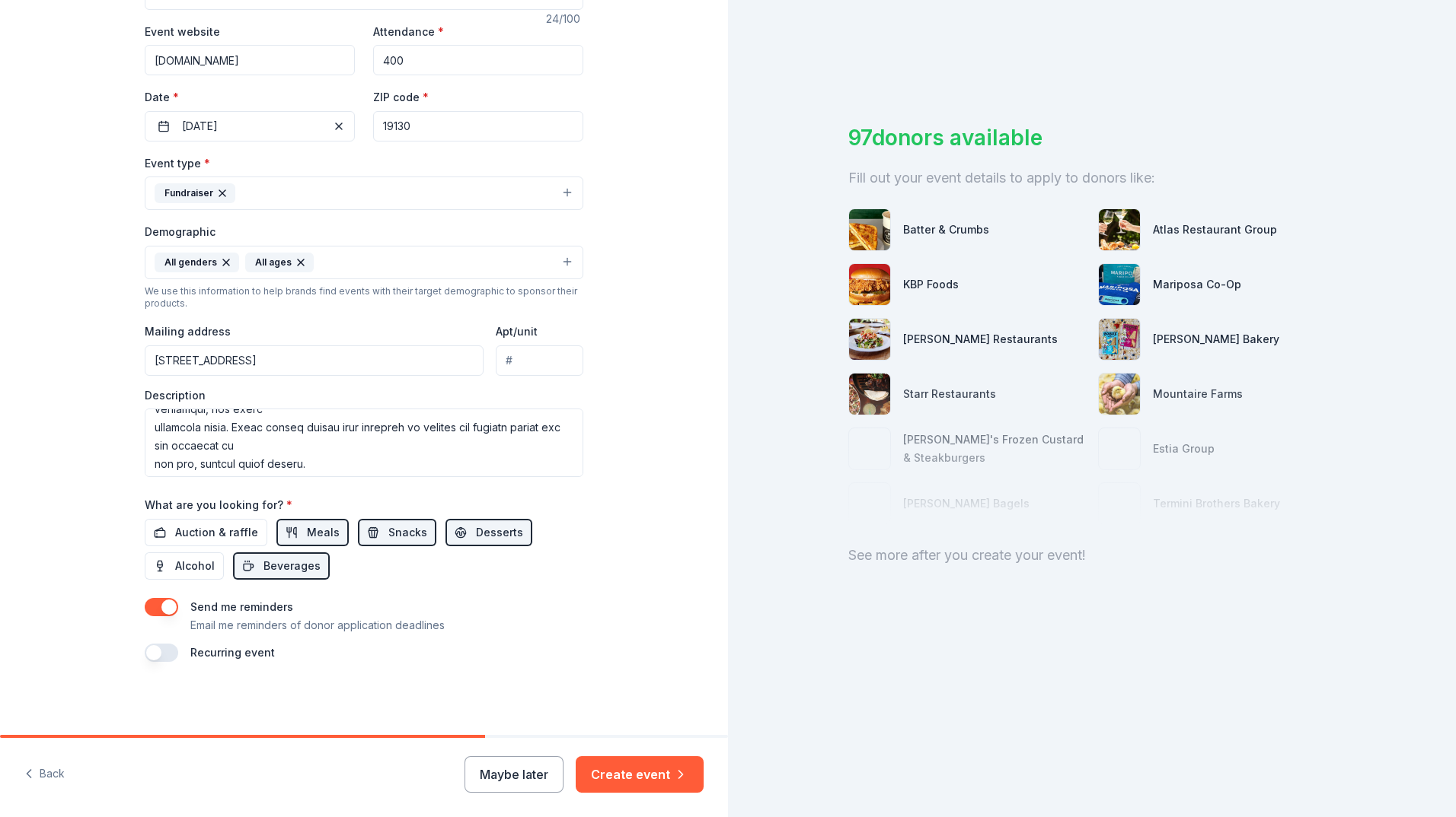
scroll to position [546, 0]
click at [625, 769] on button "Create event" at bounding box center [639, 775] width 128 height 37
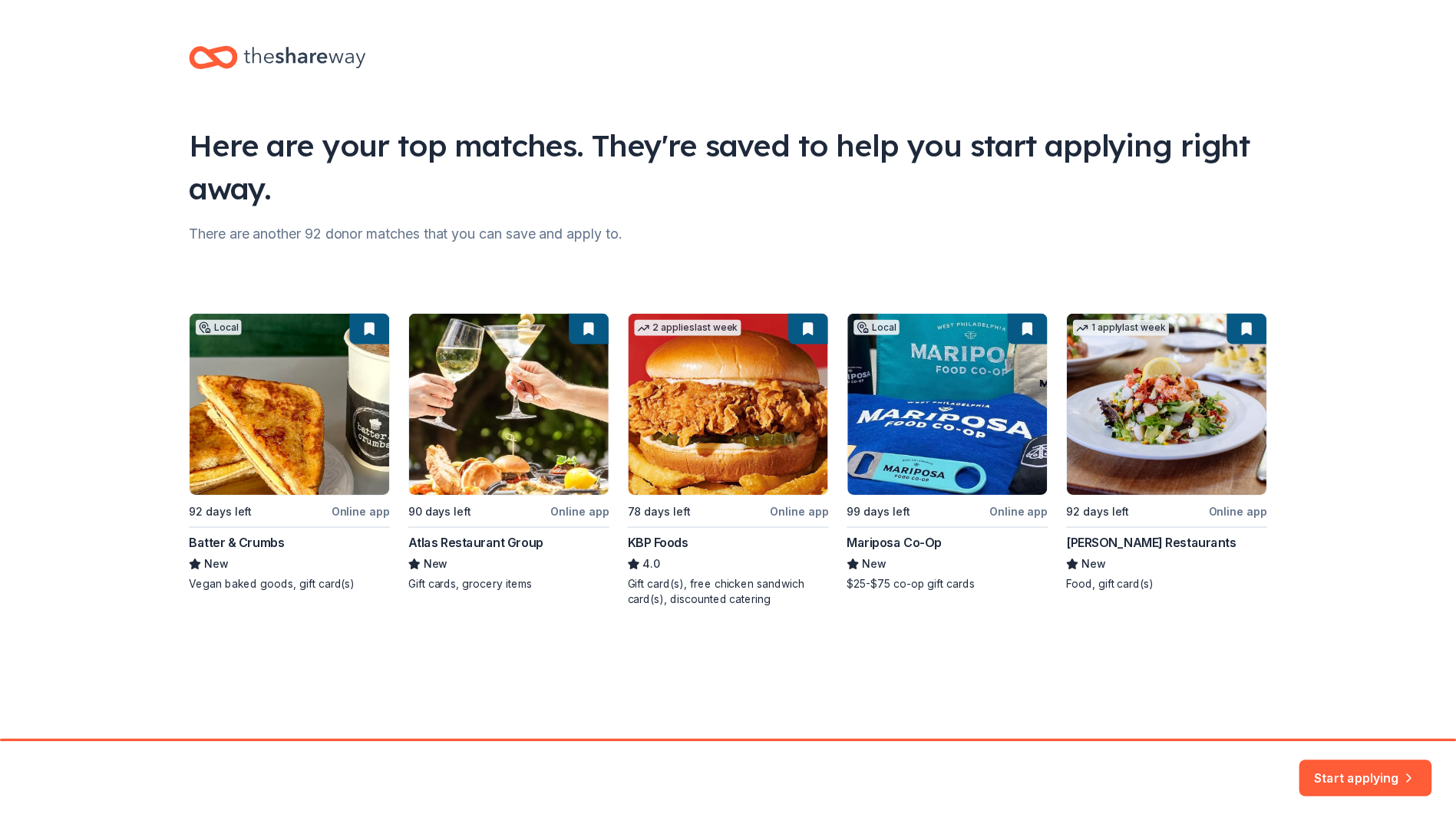
scroll to position [118, 0]
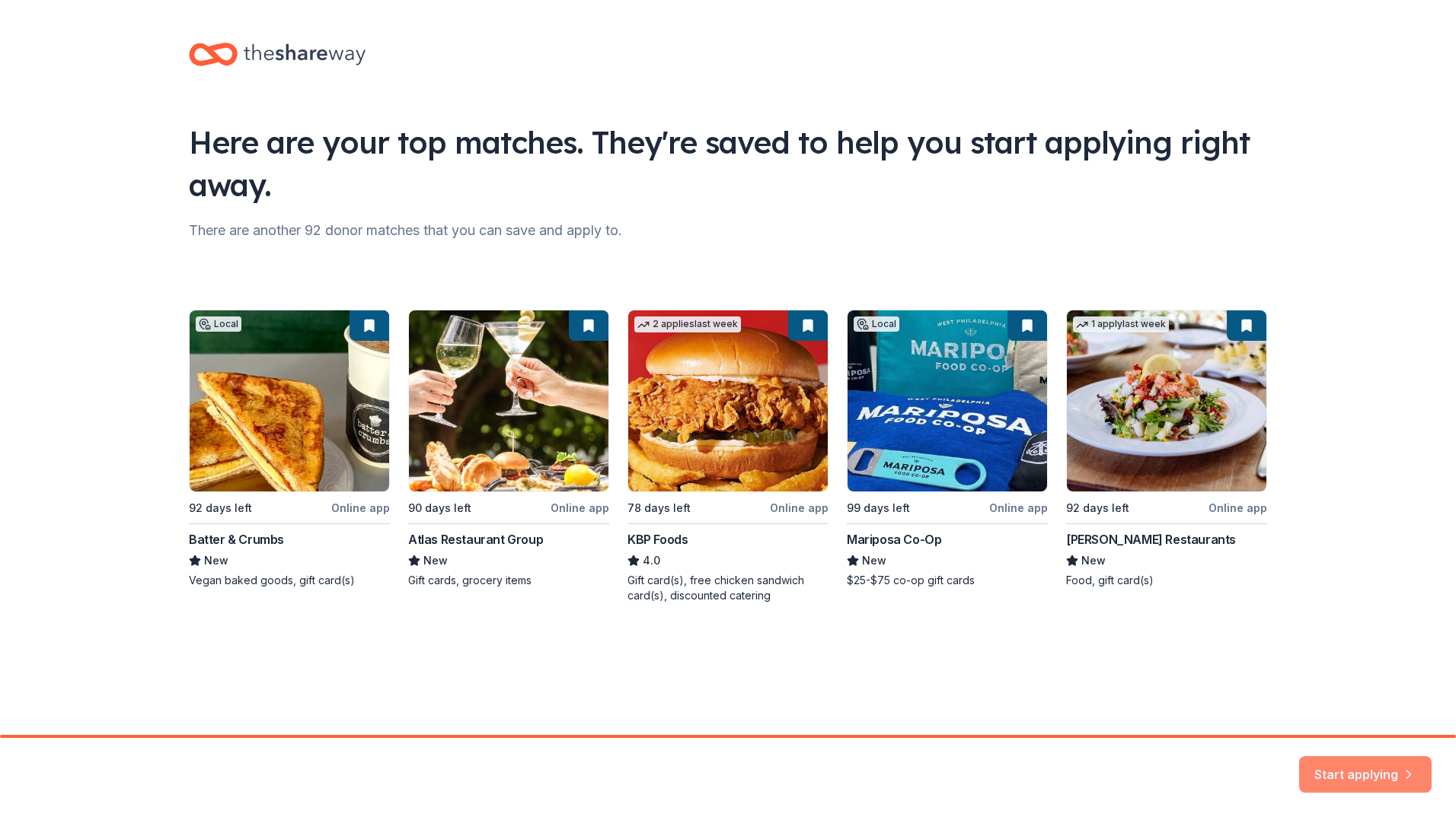
click at [1323, 755] on button "Start applying" at bounding box center [1365, 765] width 132 height 37
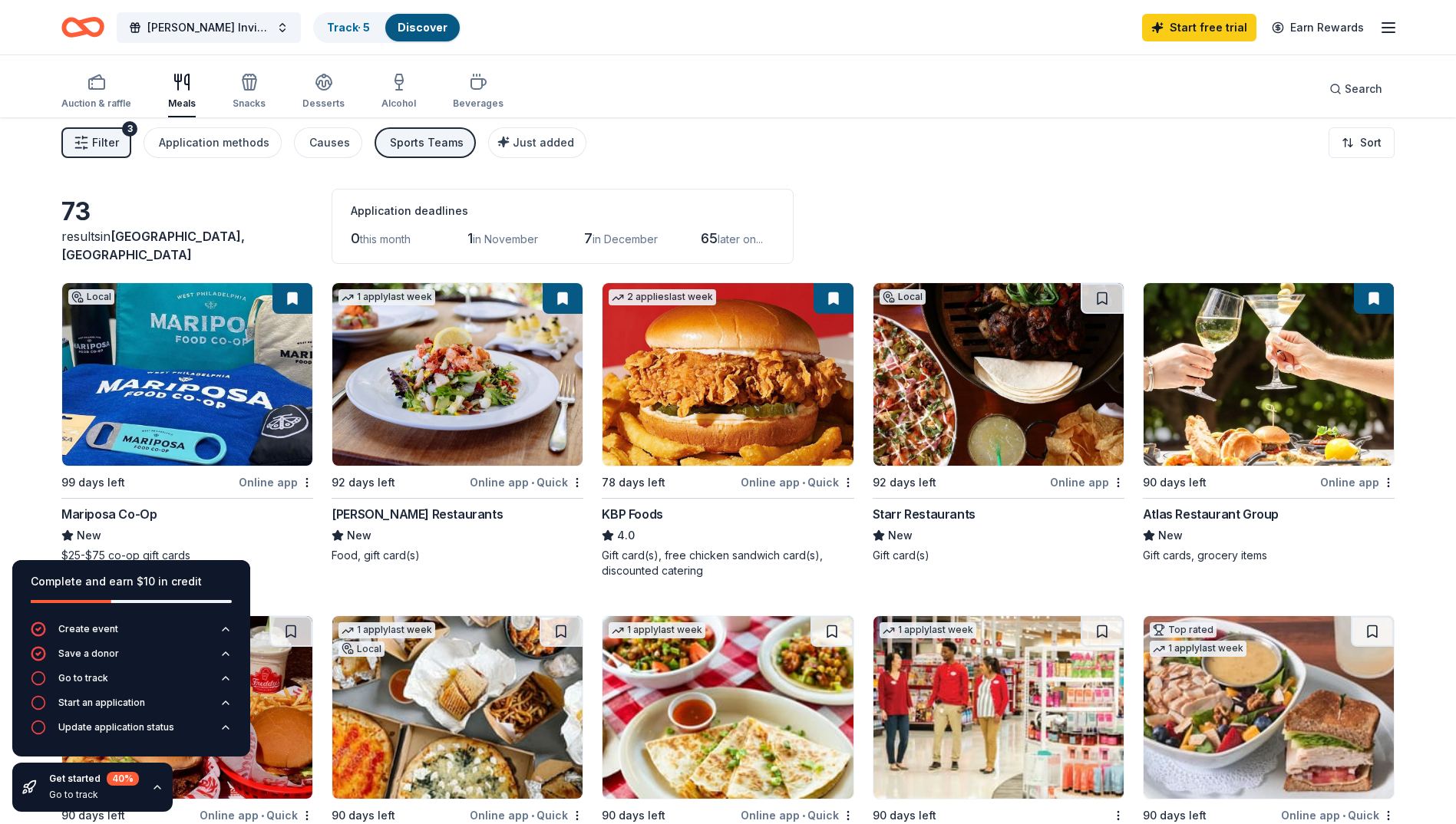
click at [935, 80] on div "Auction & raffle Meals Snacks Desserts Alcohol Beverages Search" at bounding box center [728, 89] width 1334 height 57
click at [163, 781] on icon "button" at bounding box center [157, 787] width 13 height 13
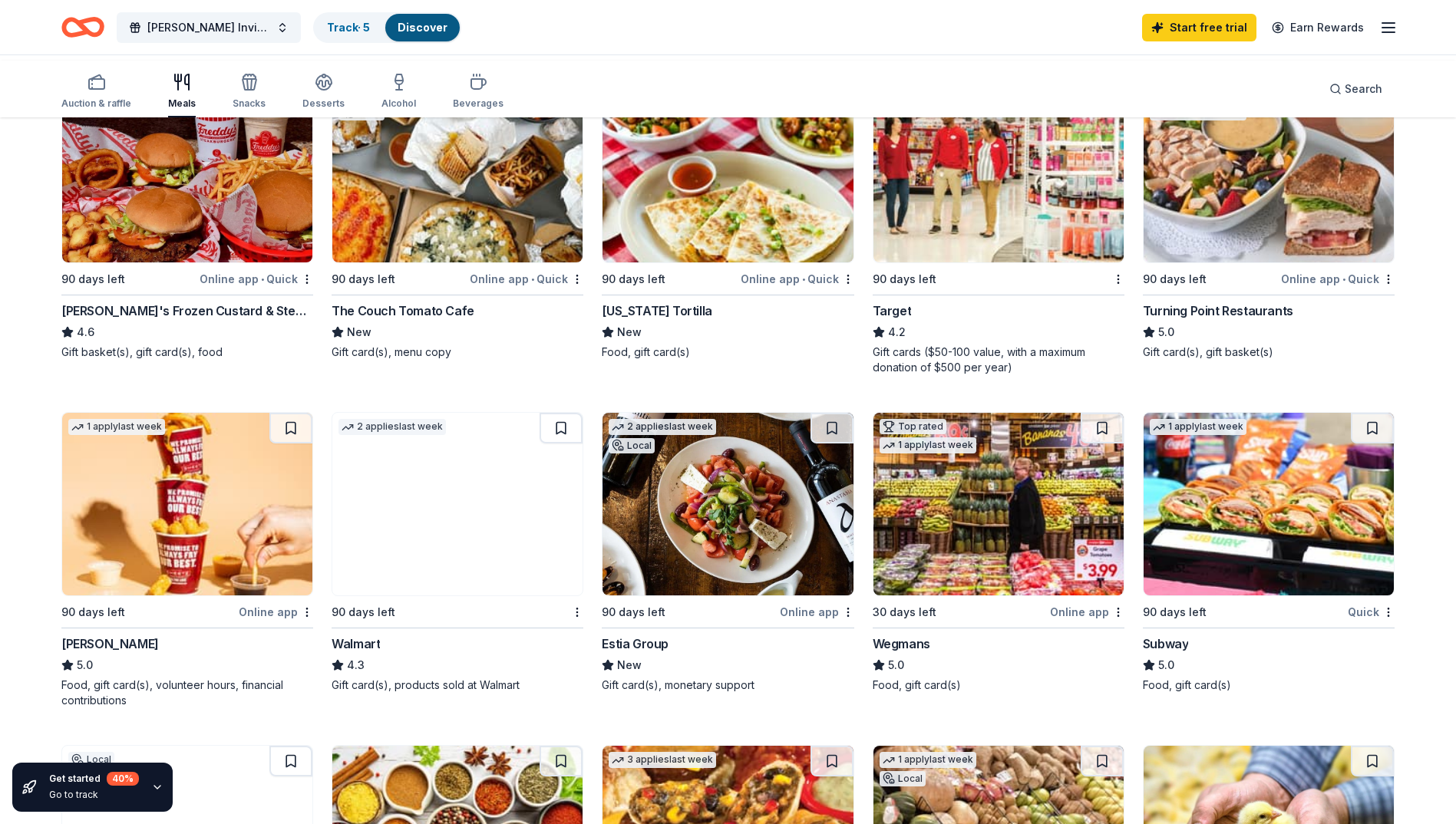
scroll to position [537, 0]
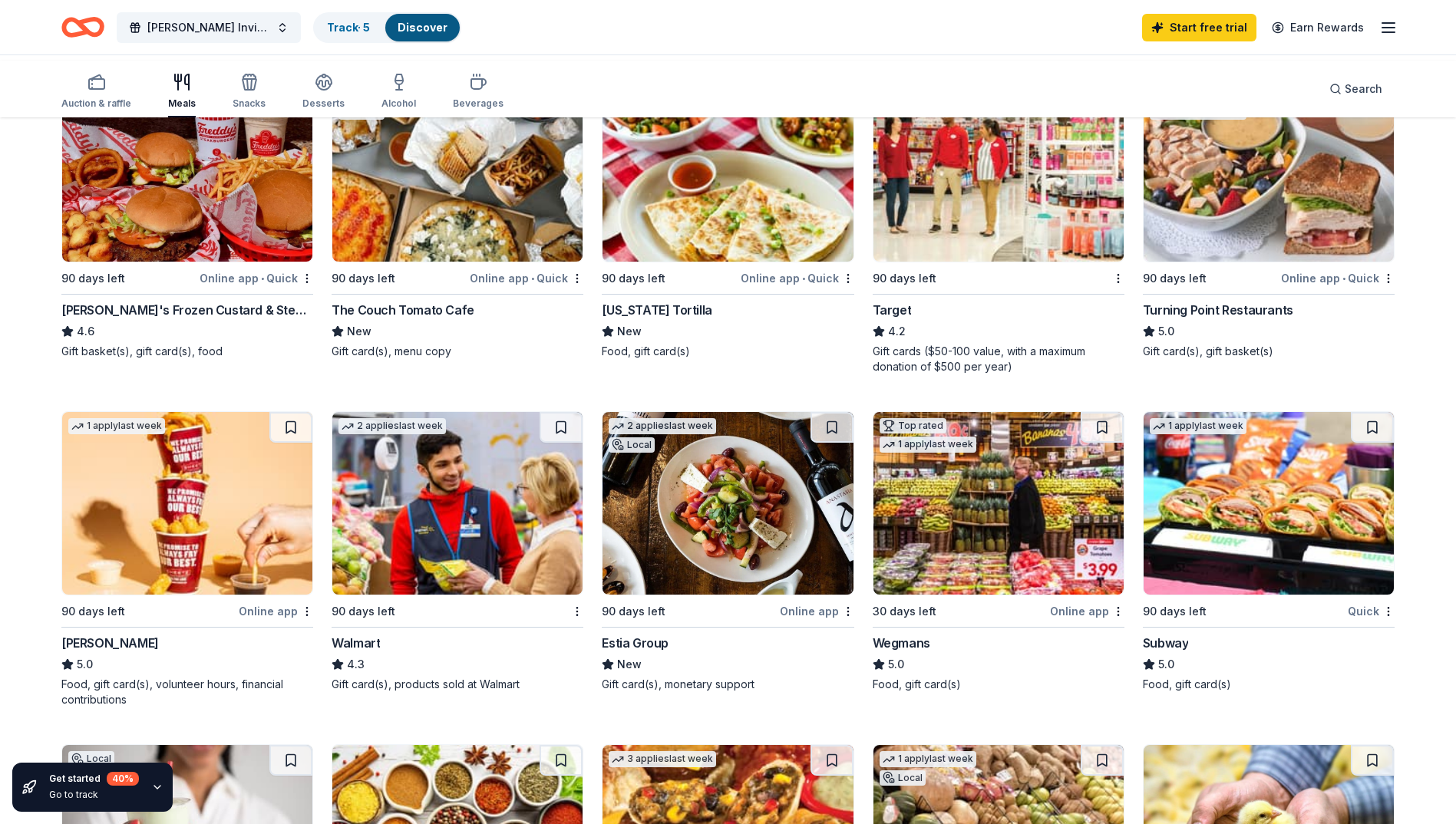
click at [901, 319] on div "Target" at bounding box center [892, 310] width 39 height 18
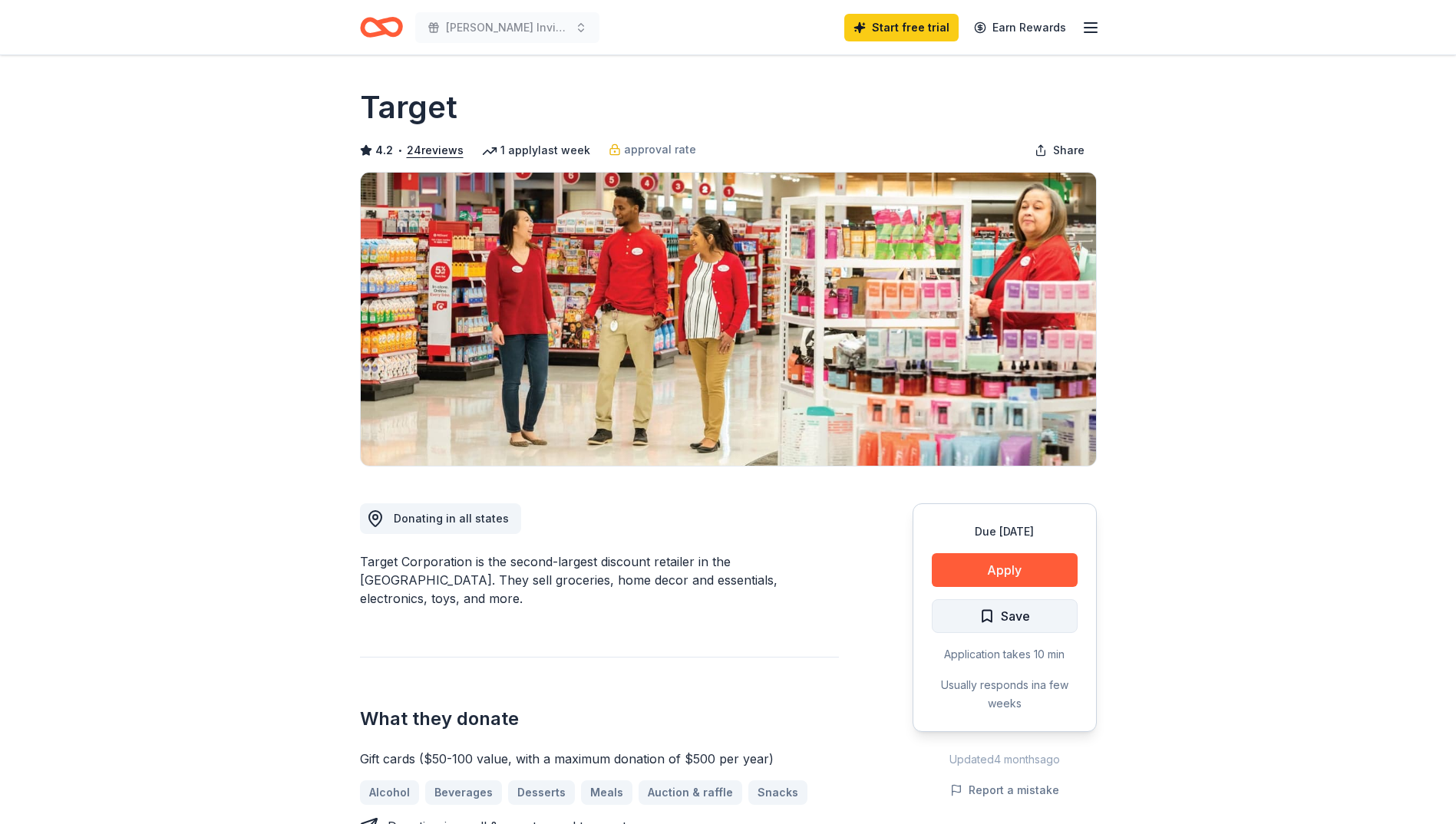
click at [979, 626] on span "Save" at bounding box center [1004, 616] width 50 height 20
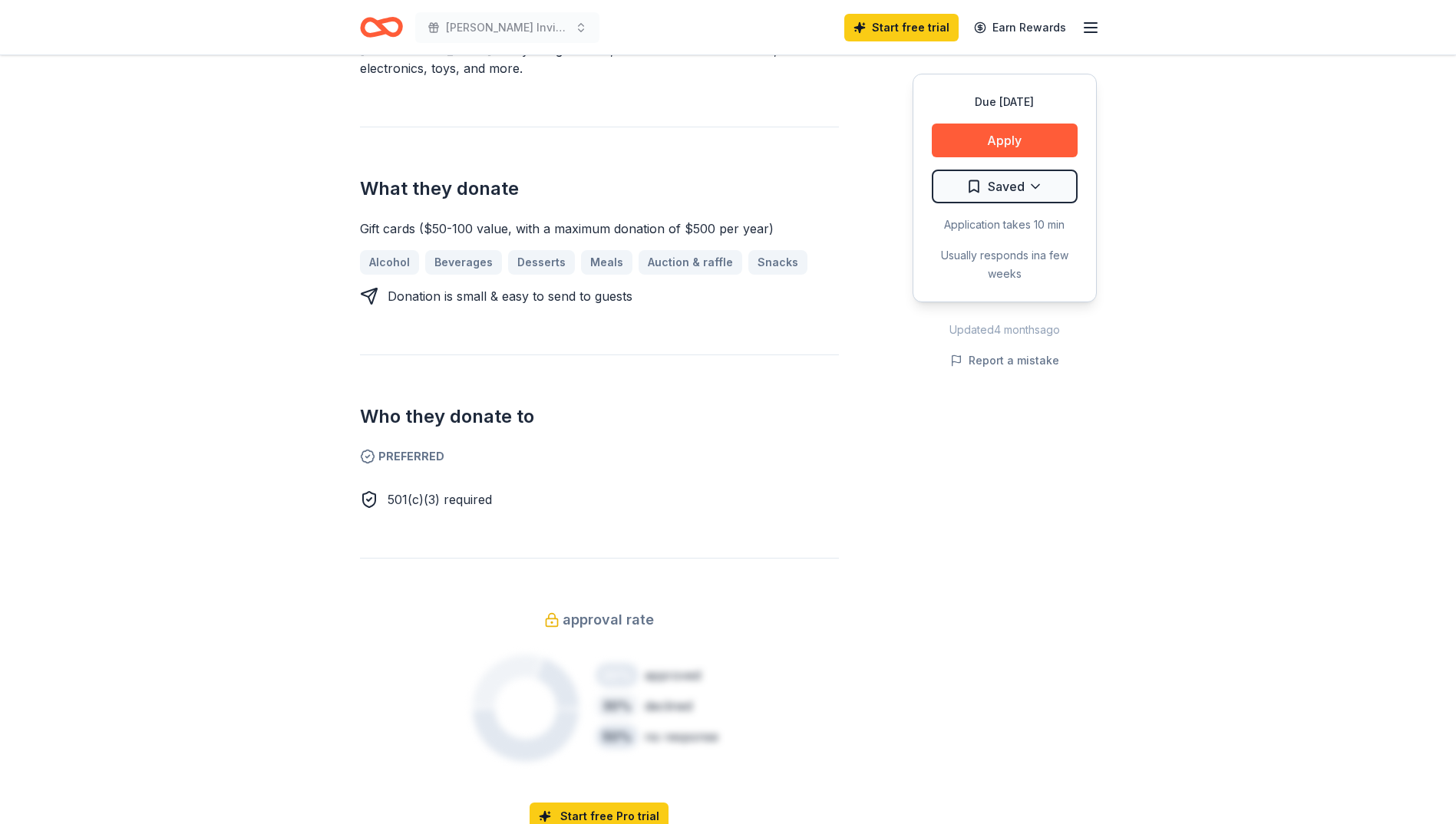
scroll to position [307, 0]
